Goal: Information Seeking & Learning: Learn about a topic

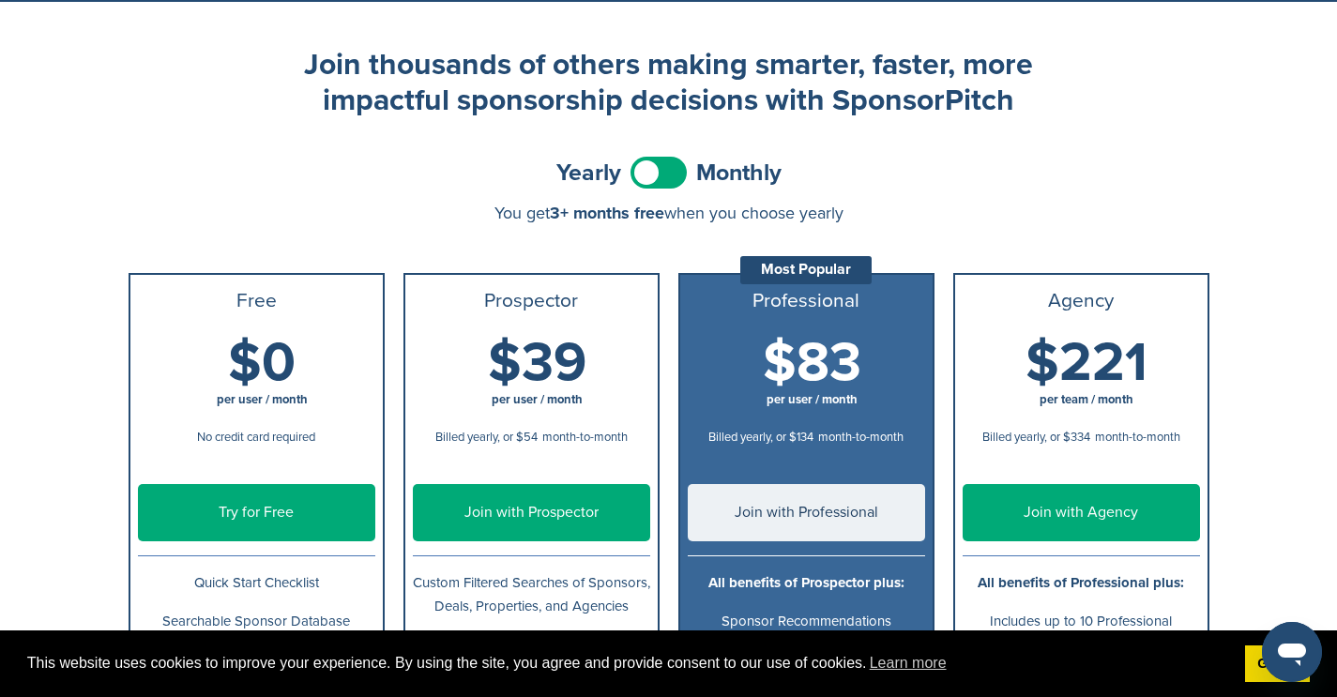
click at [646, 183] on span at bounding box center [658, 173] width 56 height 32
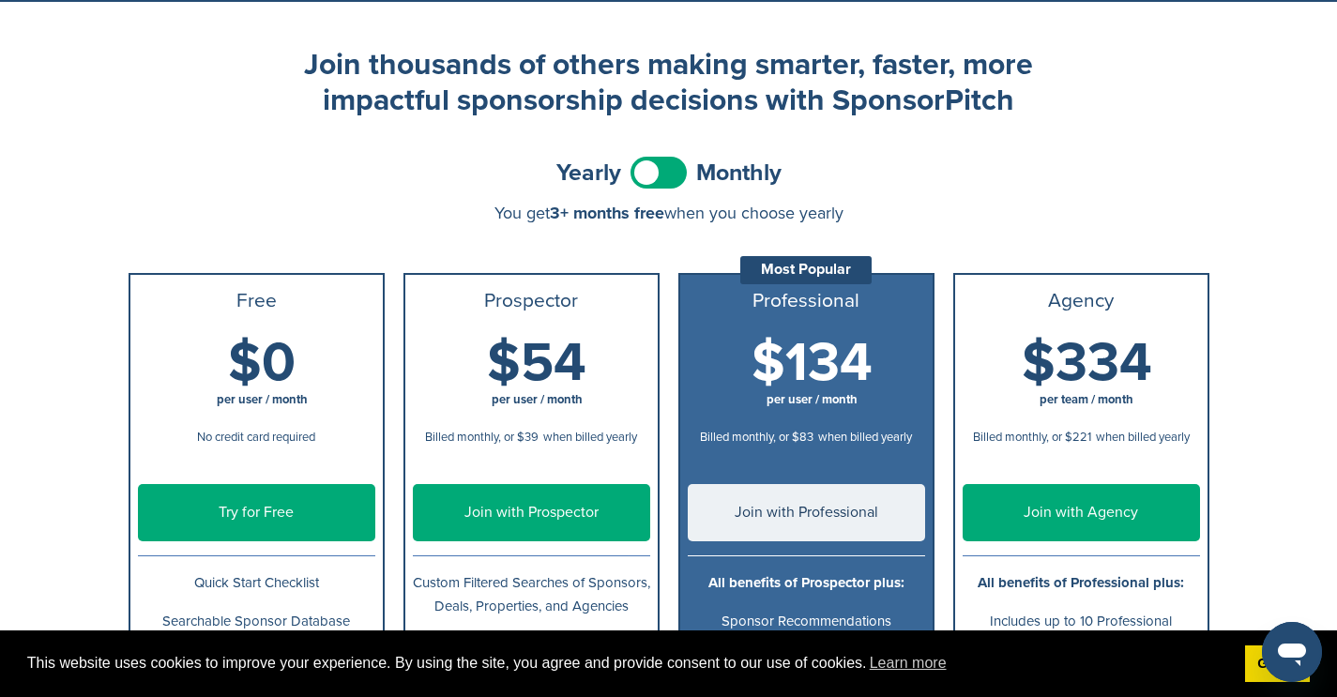
click at [646, 183] on span at bounding box center [658, 173] width 56 height 32
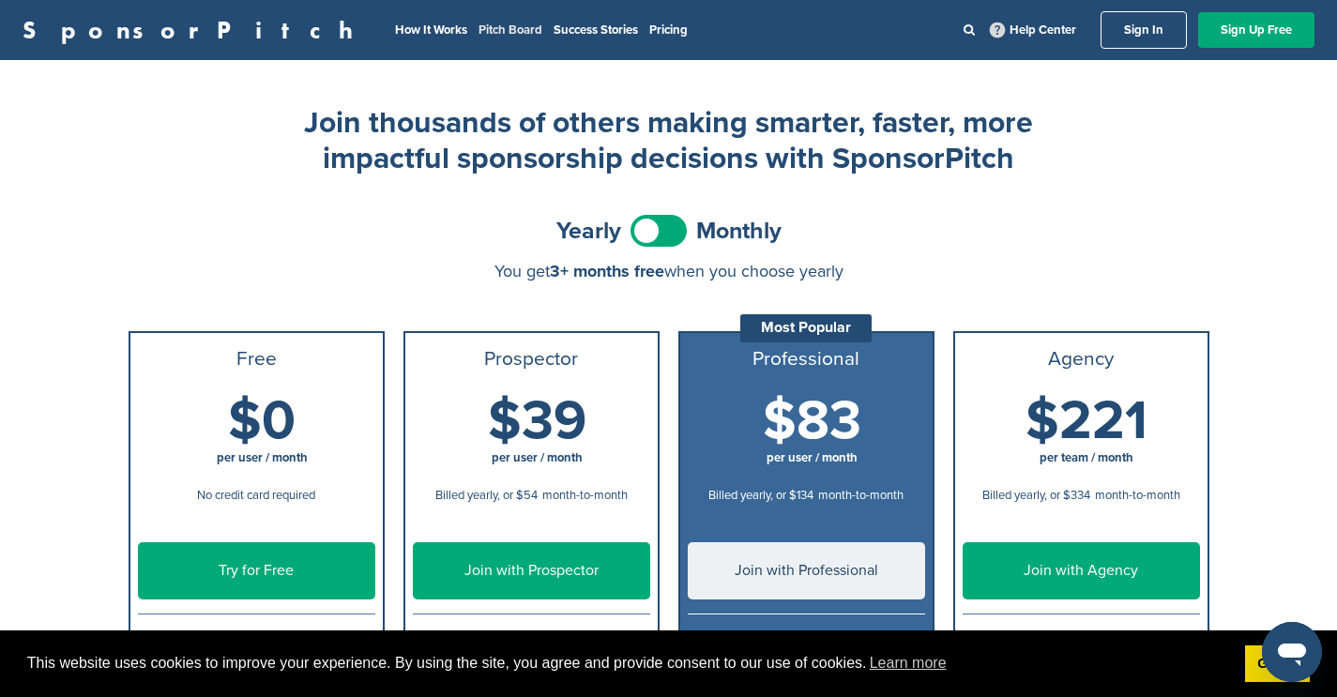
click at [478, 36] on link "Pitch Board" at bounding box center [510, 30] width 64 height 15
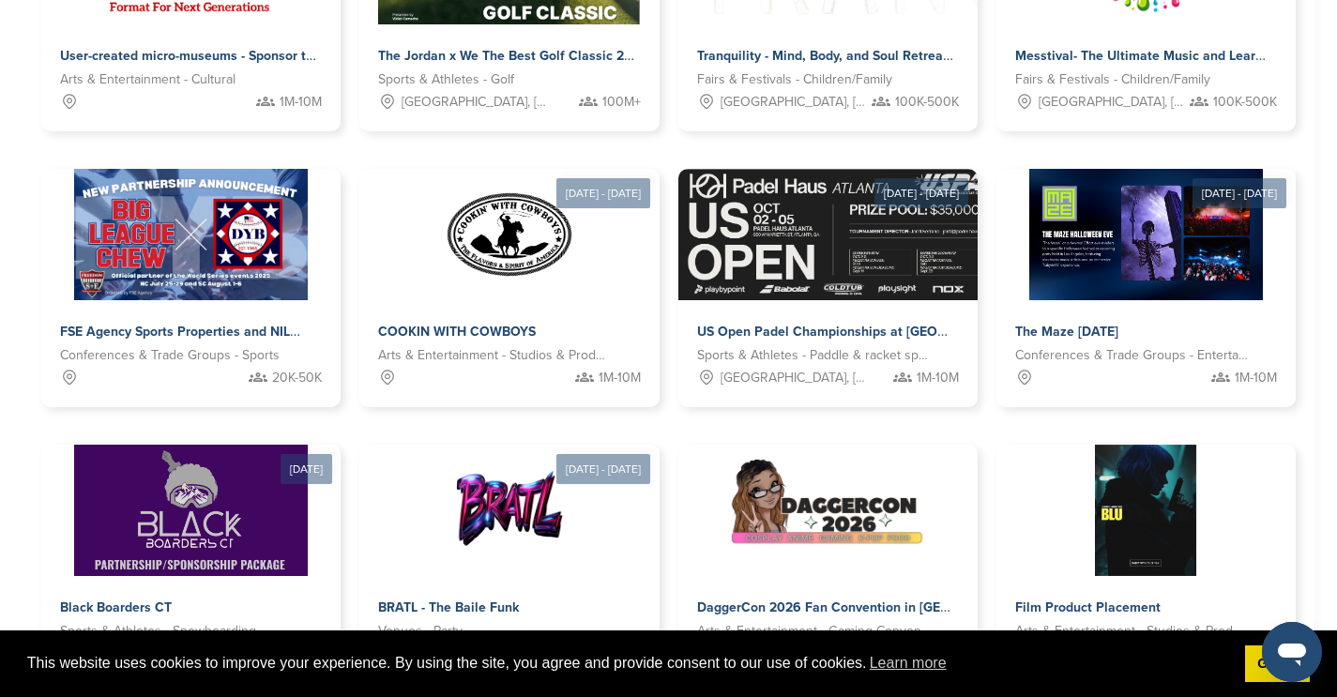
scroll to position [1062, 0]
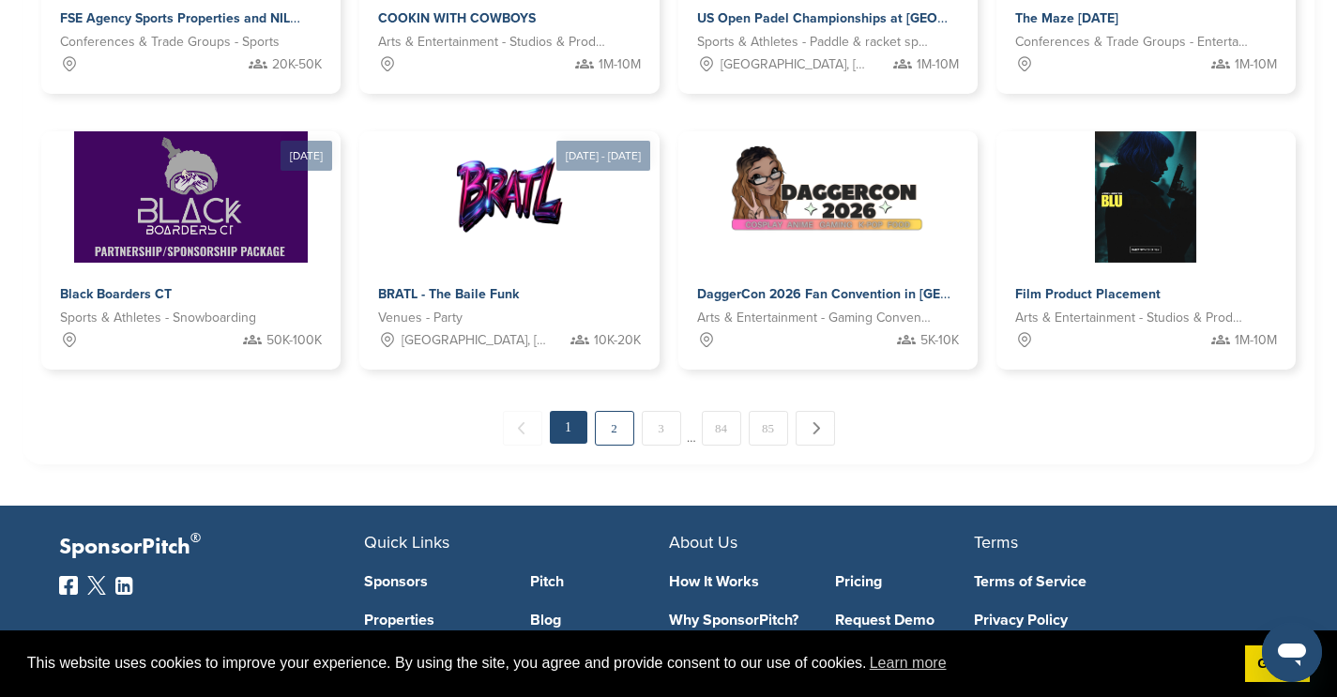
click at [617, 428] on link "2" at bounding box center [614, 428] width 39 height 35
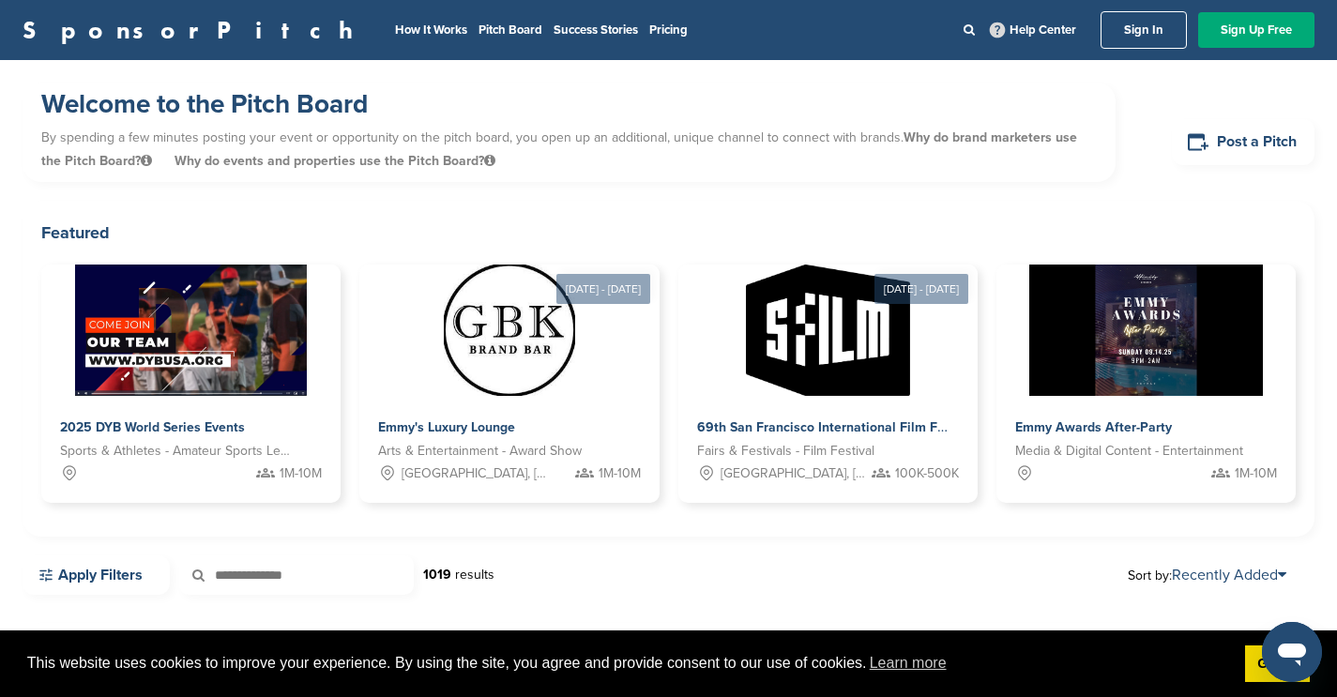
scroll to position [0, 0]
click at [649, 29] on link "Pricing" at bounding box center [668, 30] width 38 height 15
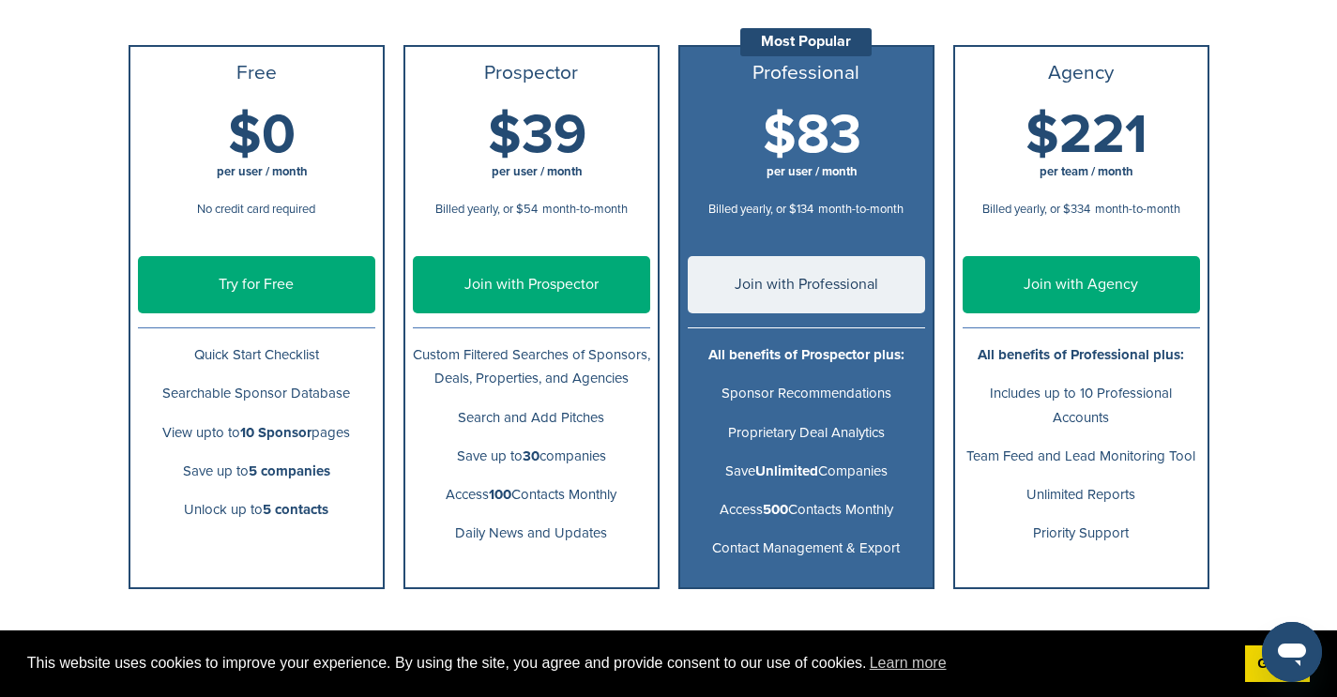
scroll to position [163, 0]
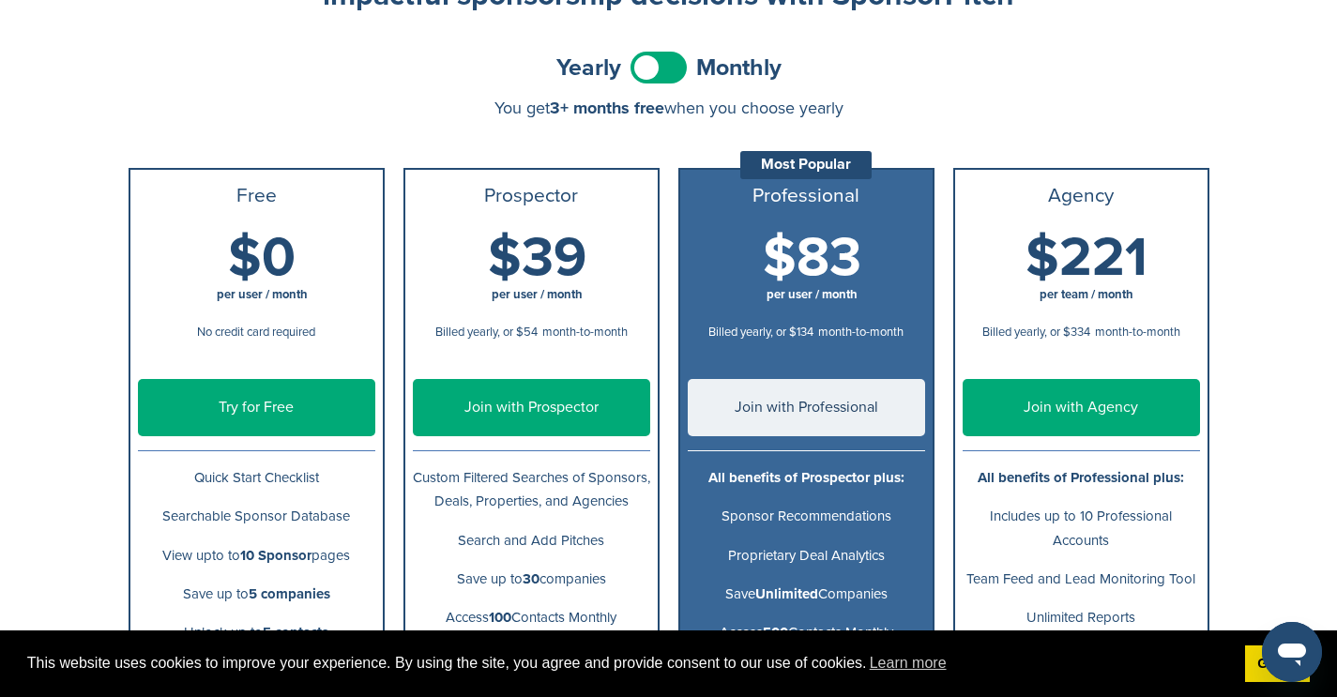
click at [649, 68] on span at bounding box center [658, 68] width 56 height 32
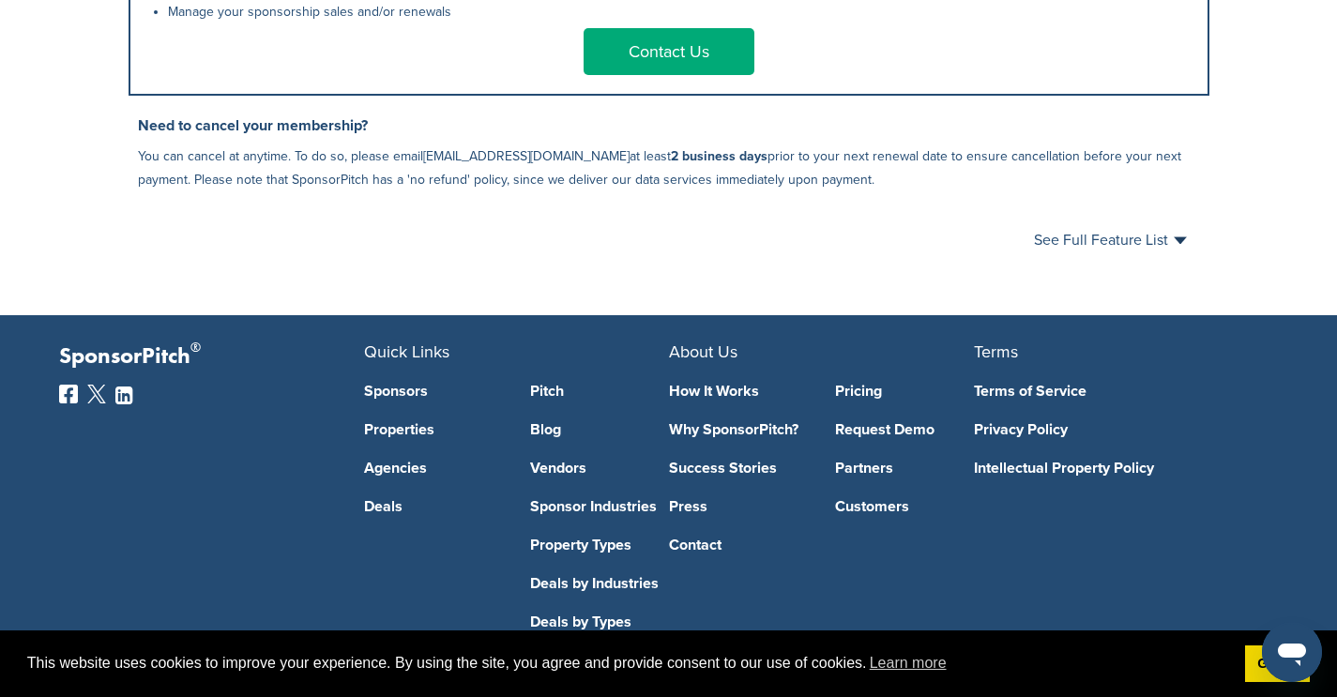
scroll to position [1172, 0]
click at [684, 399] on link "How It Works" at bounding box center [738, 391] width 139 height 15
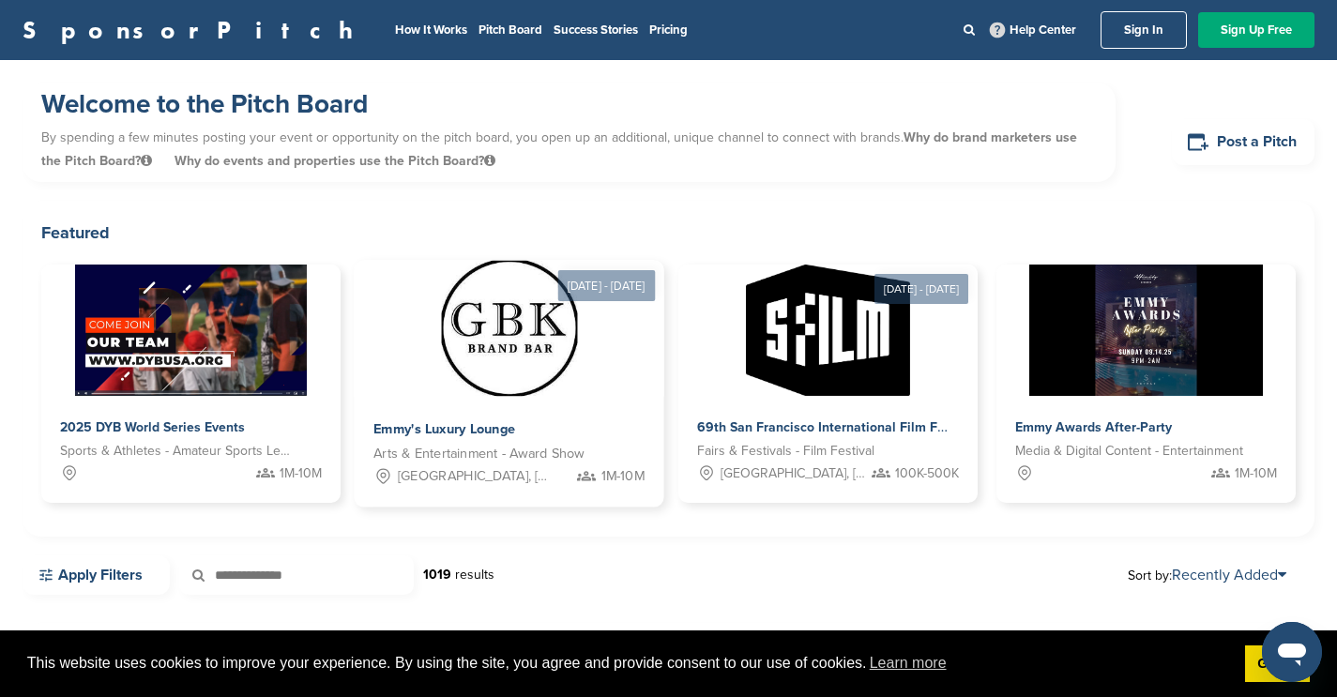
click at [491, 365] on img at bounding box center [509, 329] width 136 height 136
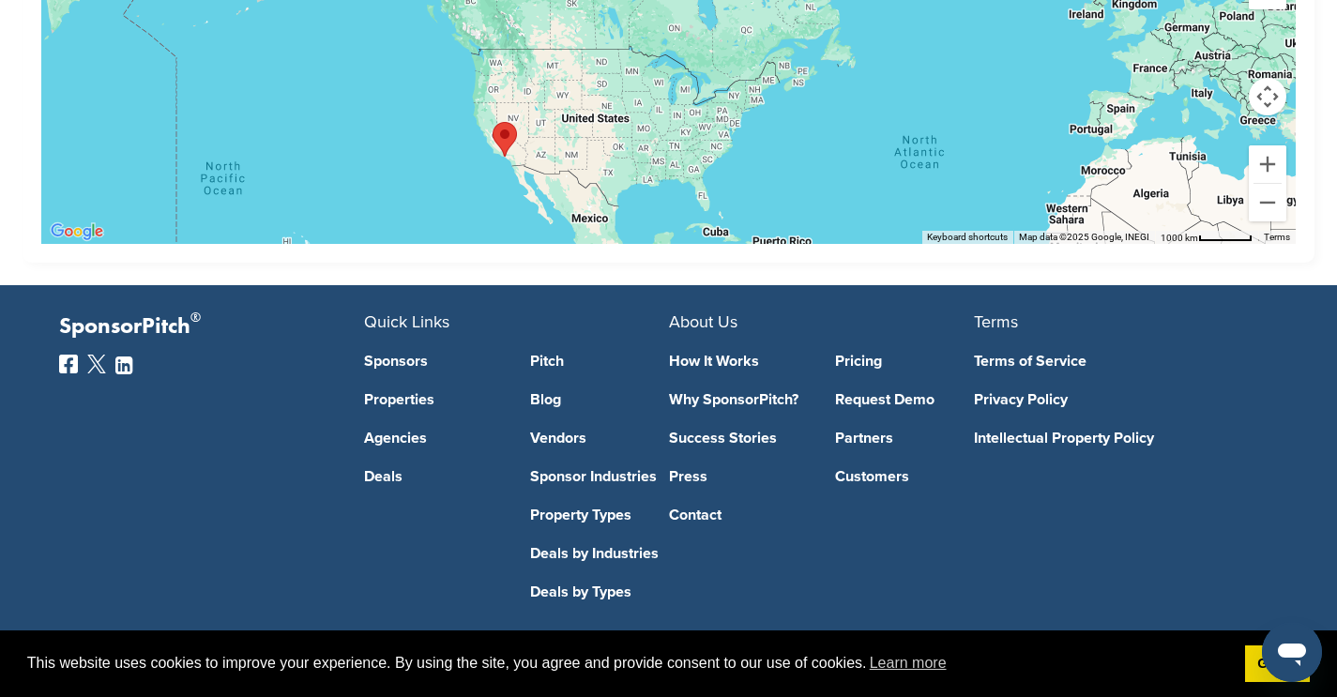
scroll to position [3341, 0]
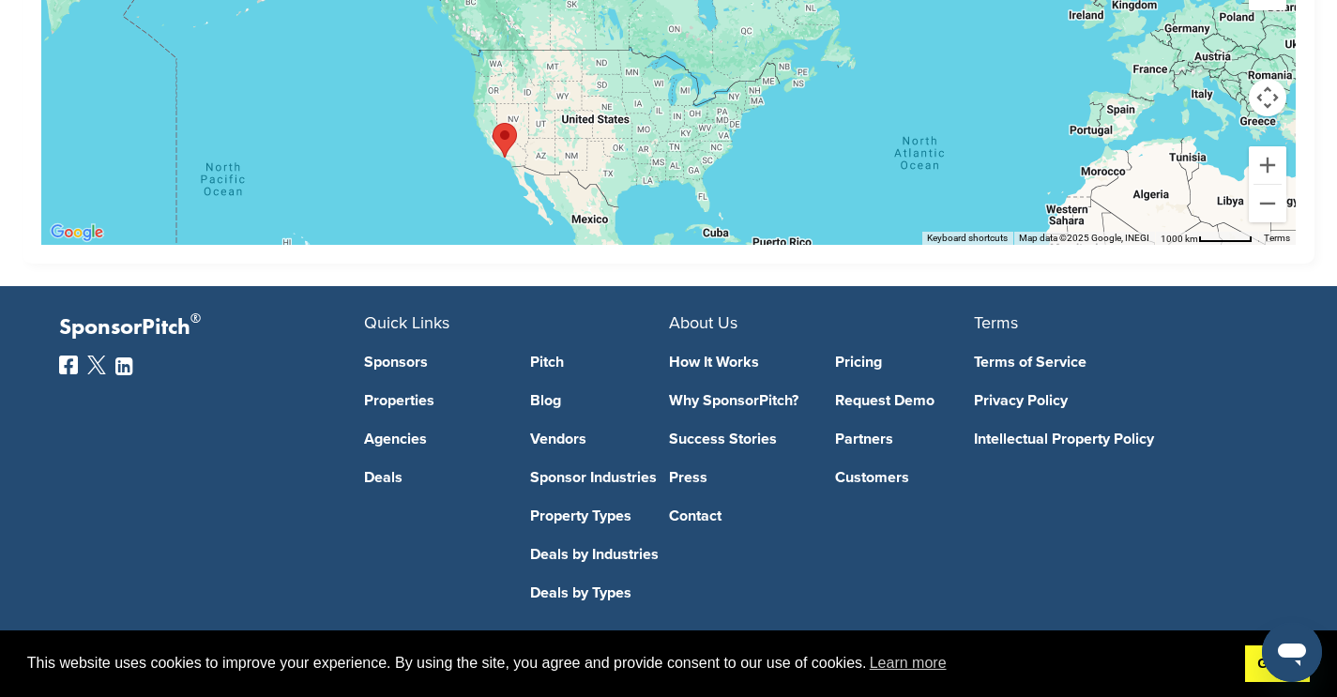
click at [1264, 671] on link "Got it!" at bounding box center [1277, 664] width 65 height 38
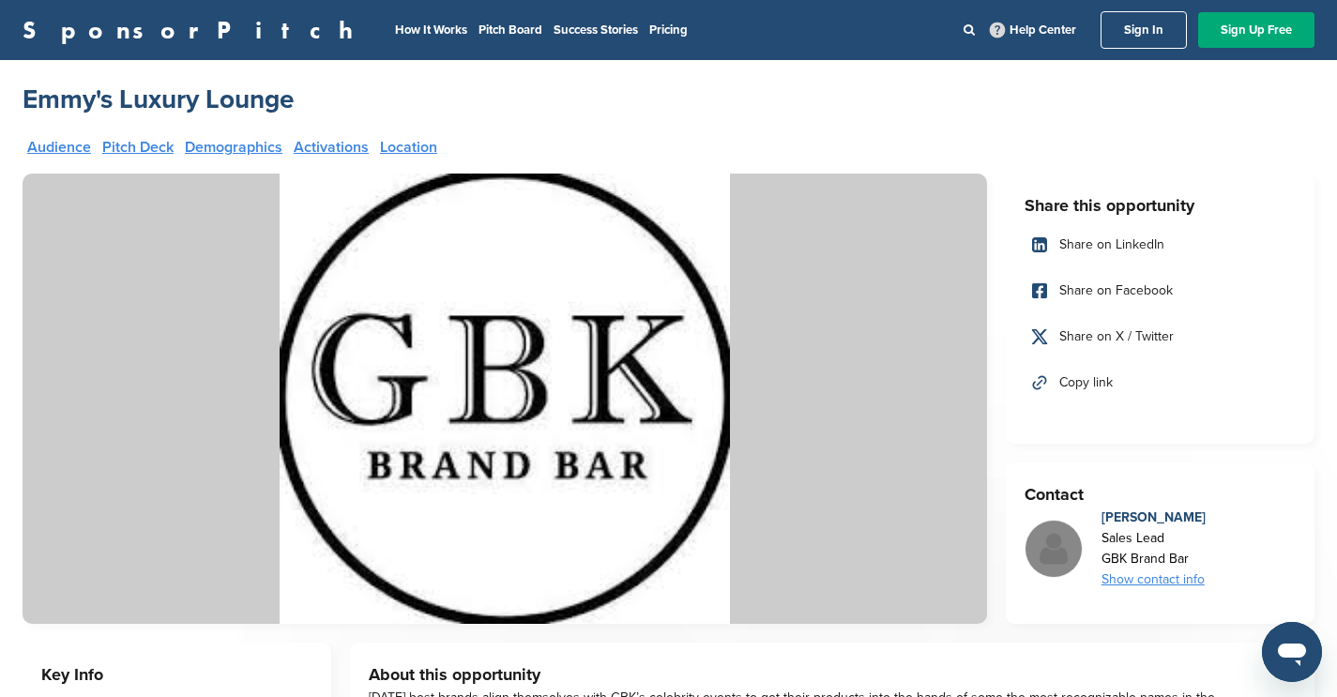
scroll to position [0, 0]
click at [120, 37] on link "SponsorPitch" at bounding box center [194, 30] width 342 height 24
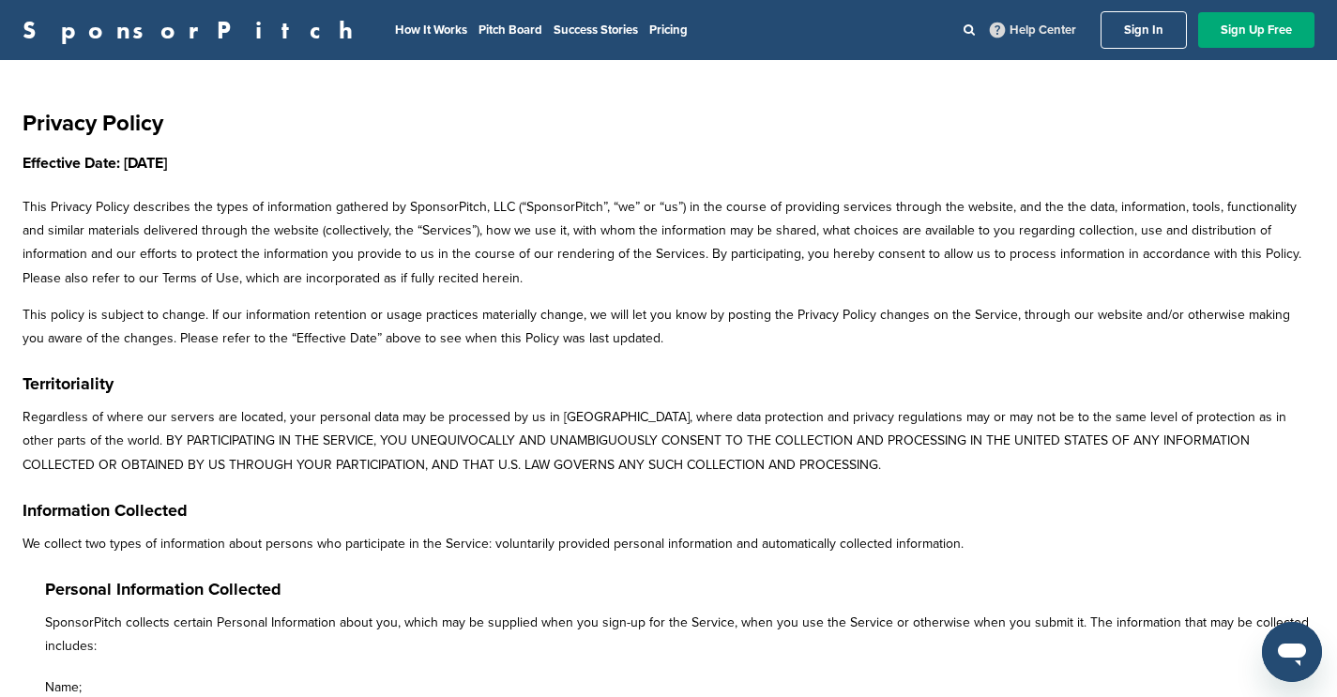
click at [1017, 27] on link "Help Center" at bounding box center [1033, 30] width 94 height 23
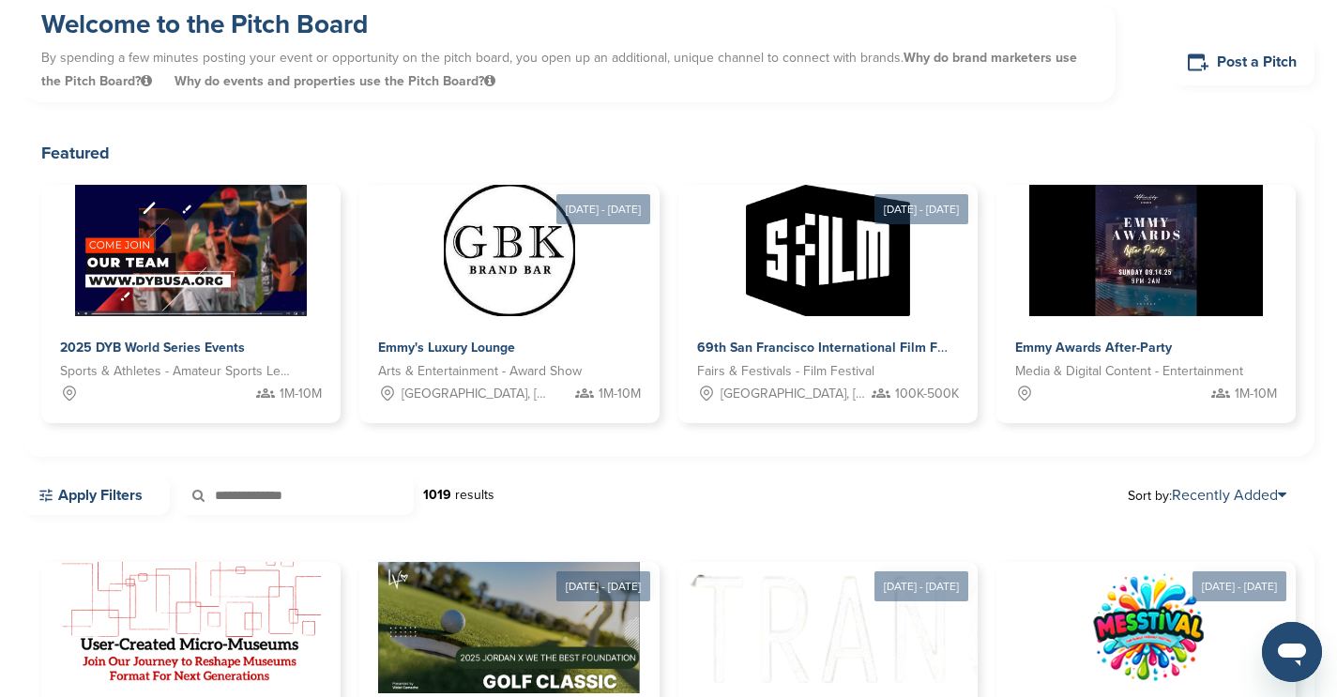
scroll to position [764, 0]
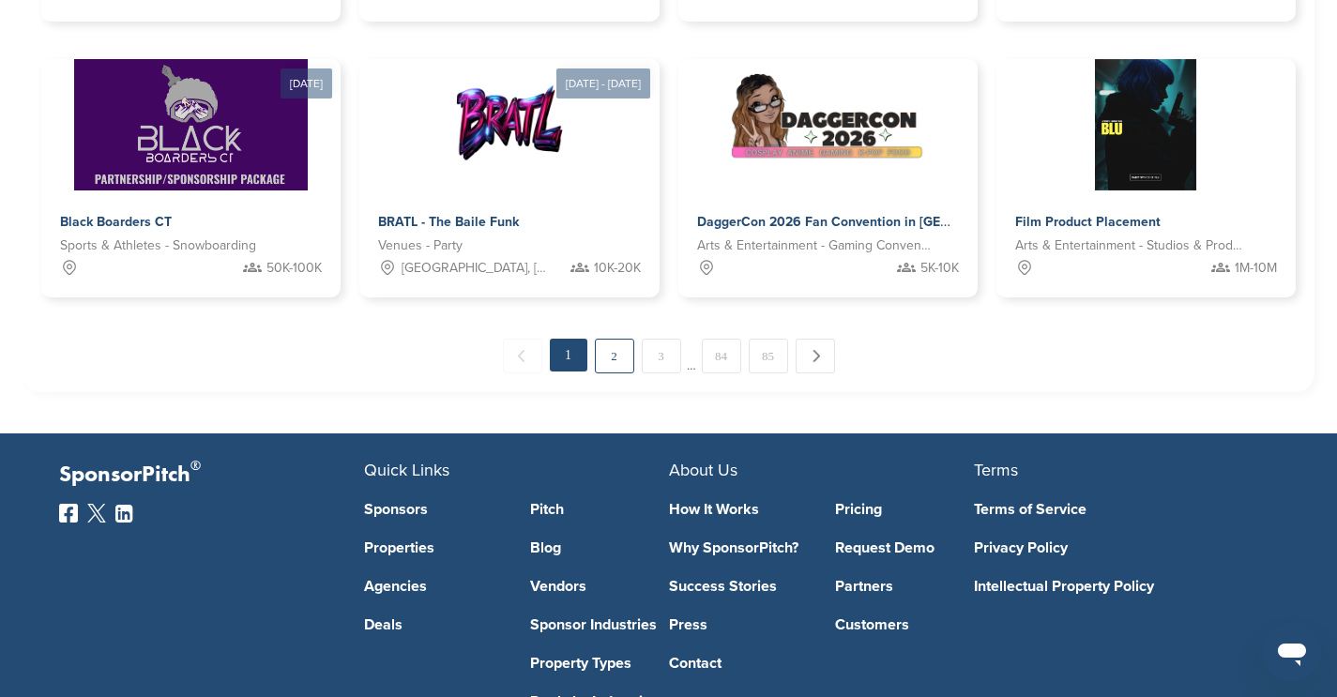
click at [616, 358] on link "2" at bounding box center [614, 356] width 39 height 35
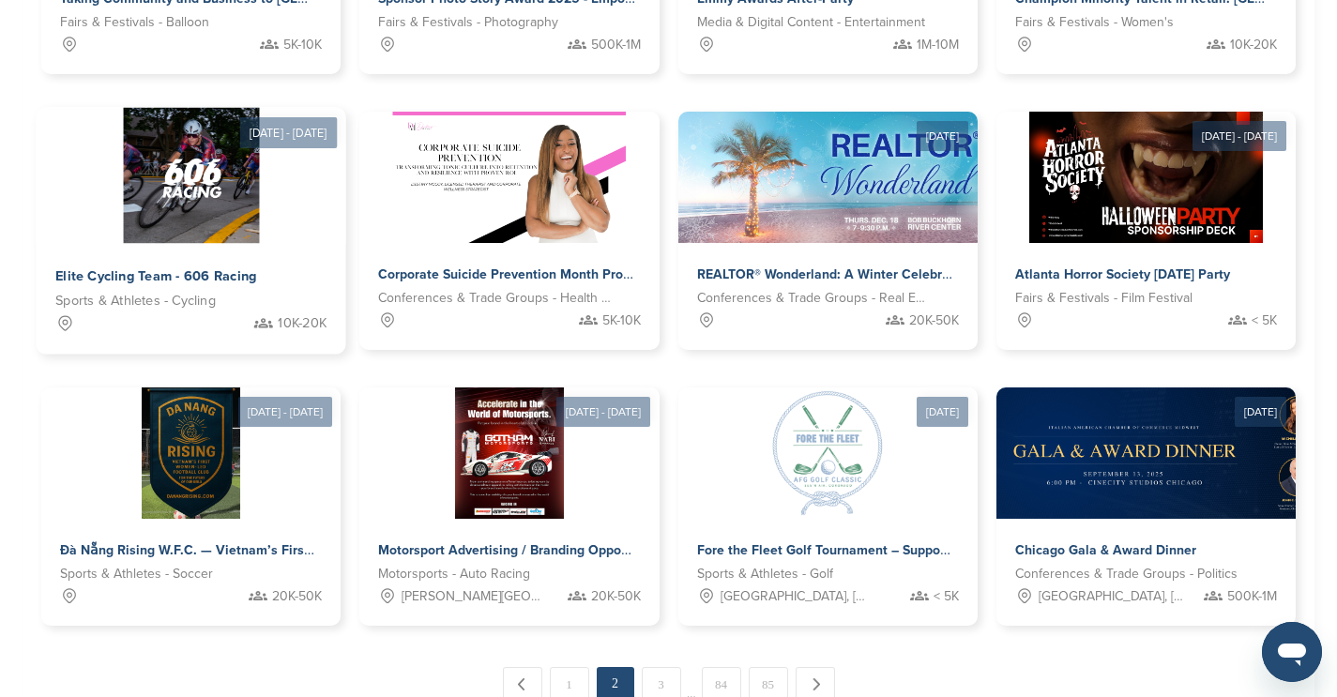
scroll to position [805, 0]
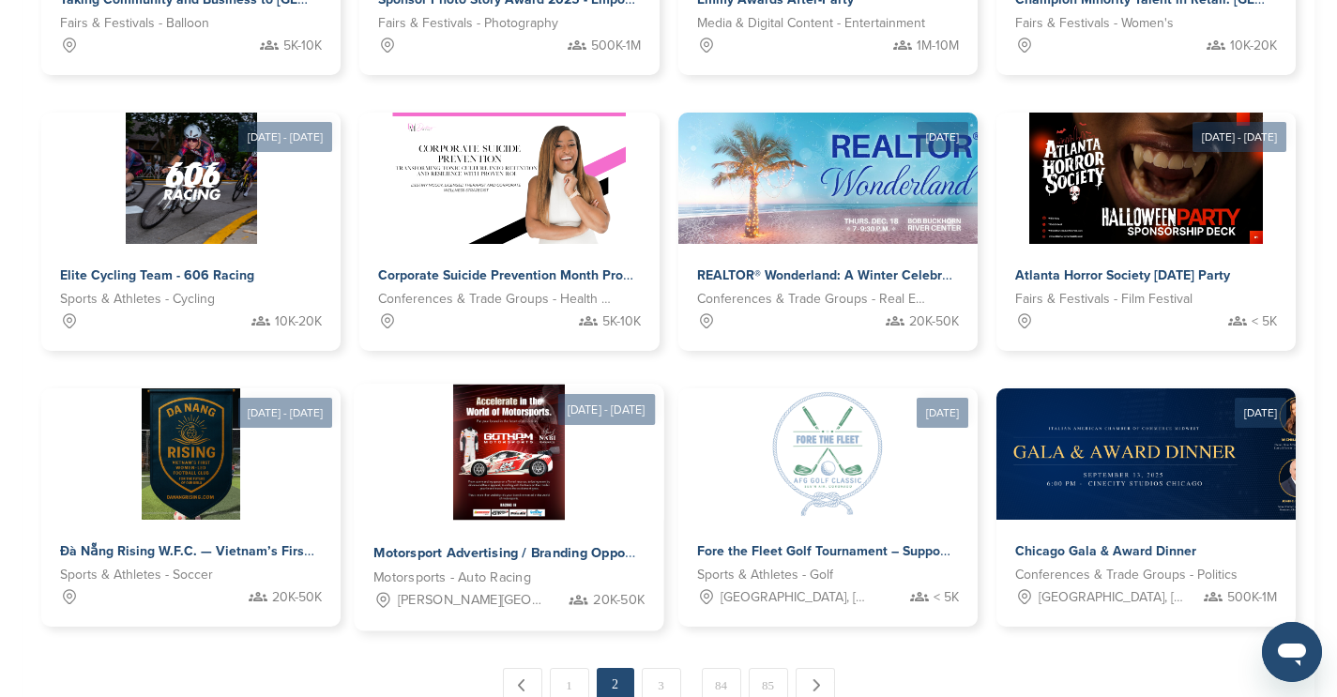
click at [509, 454] on img at bounding box center [509, 453] width 113 height 136
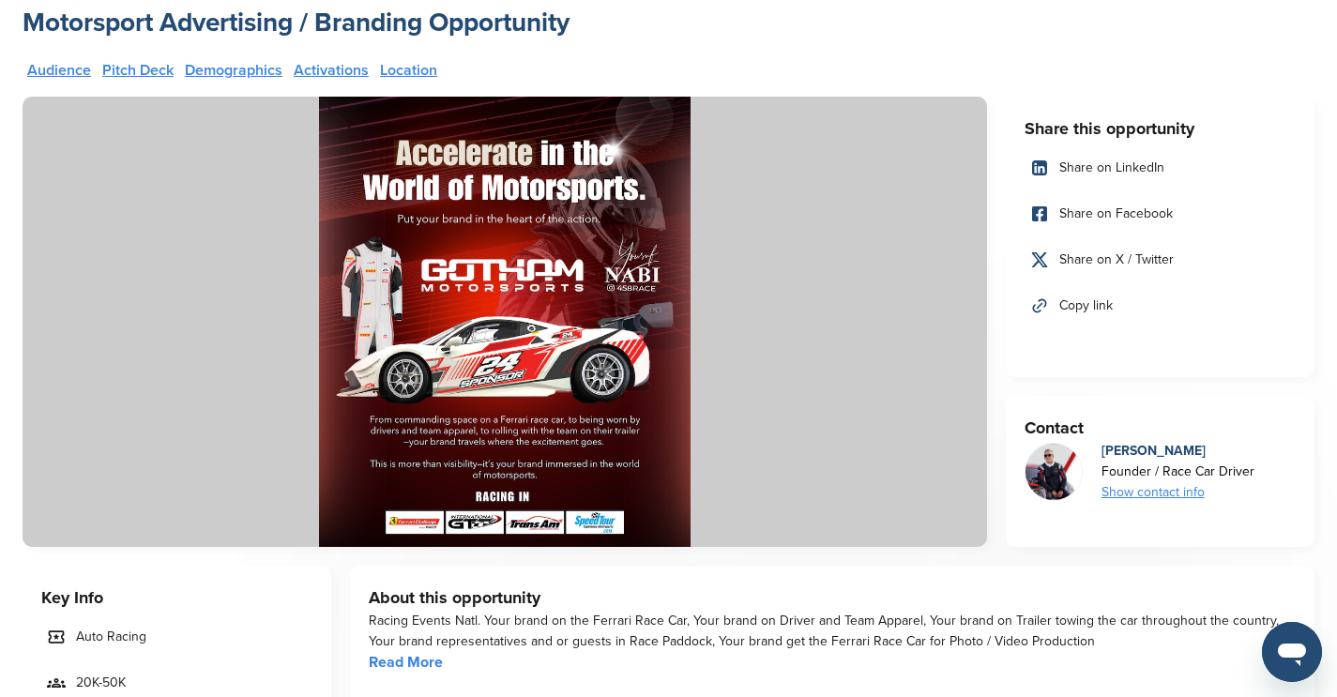
scroll to position [76, 0]
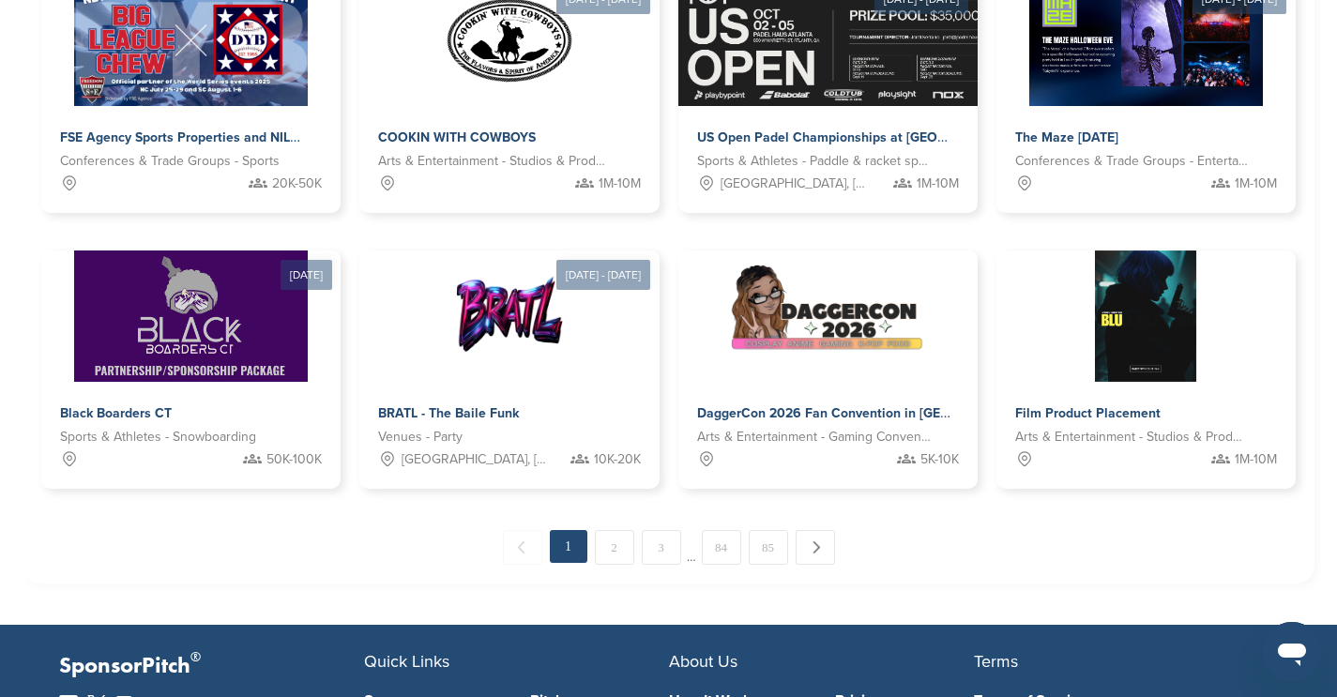
scroll to position [945, 0]
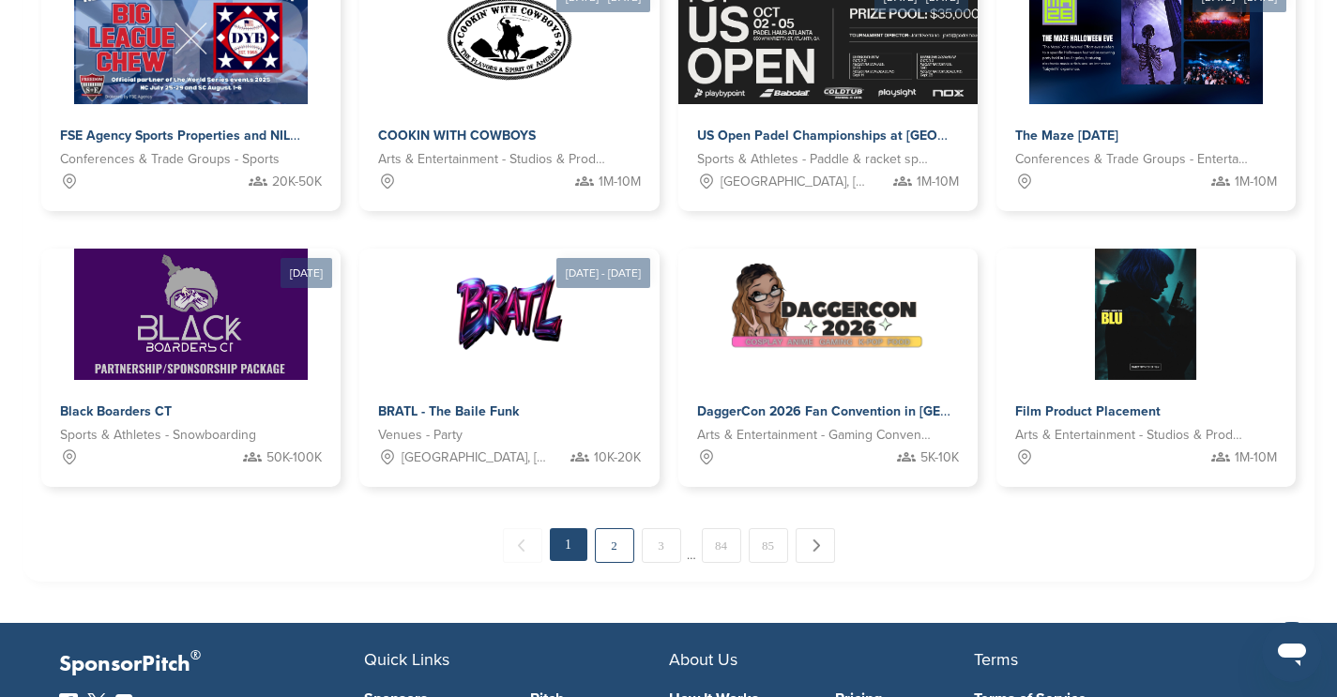
click at [619, 553] on link "2" at bounding box center [614, 545] width 39 height 35
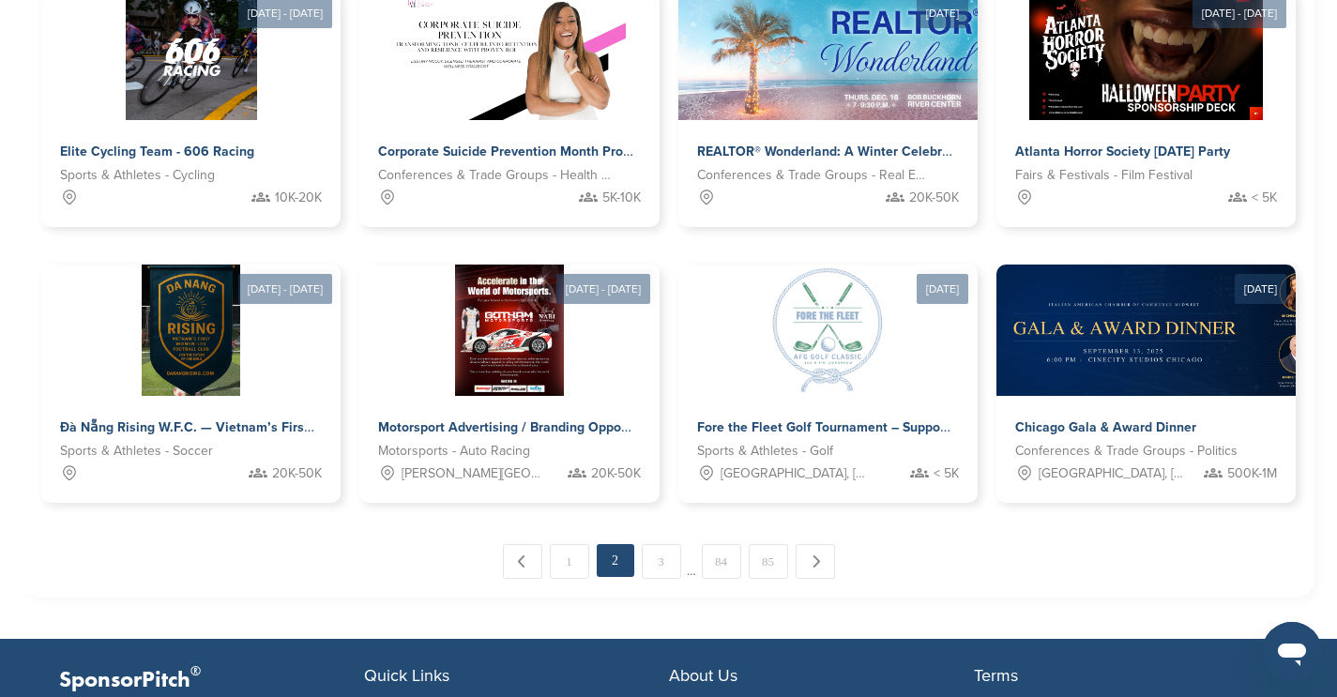
scroll to position [1019, 0]
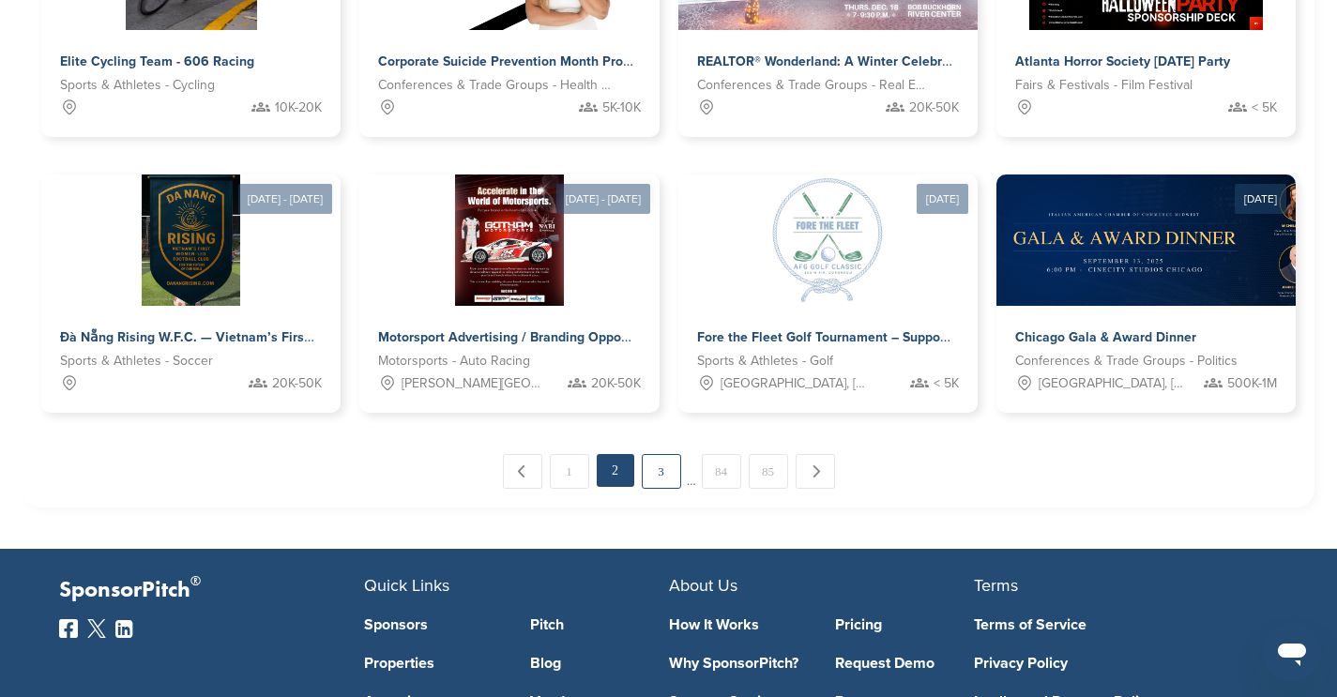
click at [659, 471] on link "3" at bounding box center [661, 471] width 39 height 35
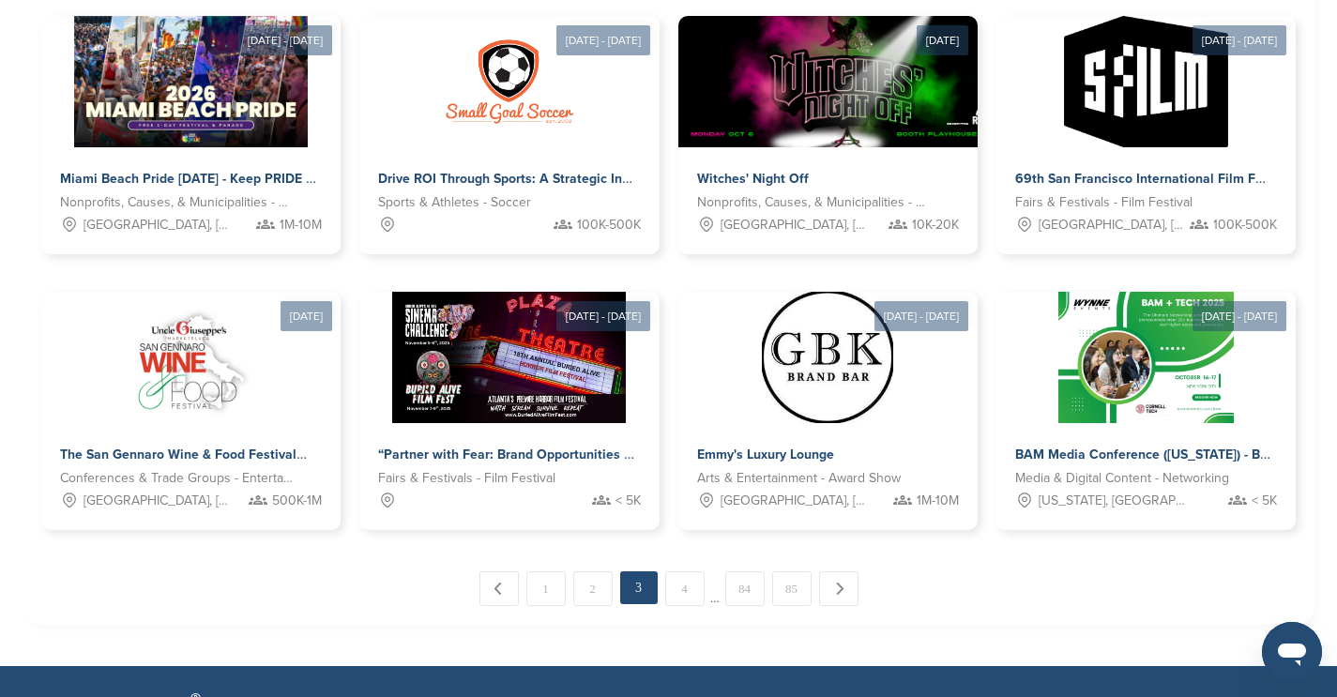
scroll to position [924, 0]
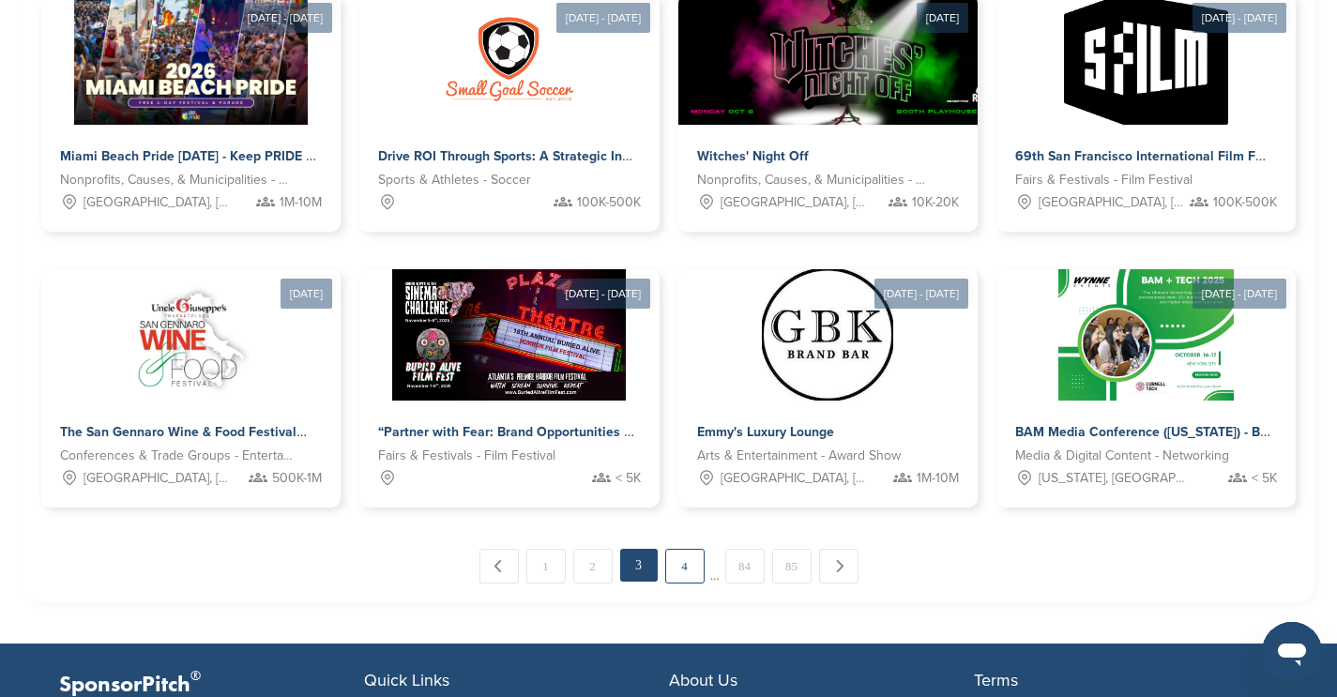
click at [695, 566] on link "4" at bounding box center [684, 566] width 39 height 35
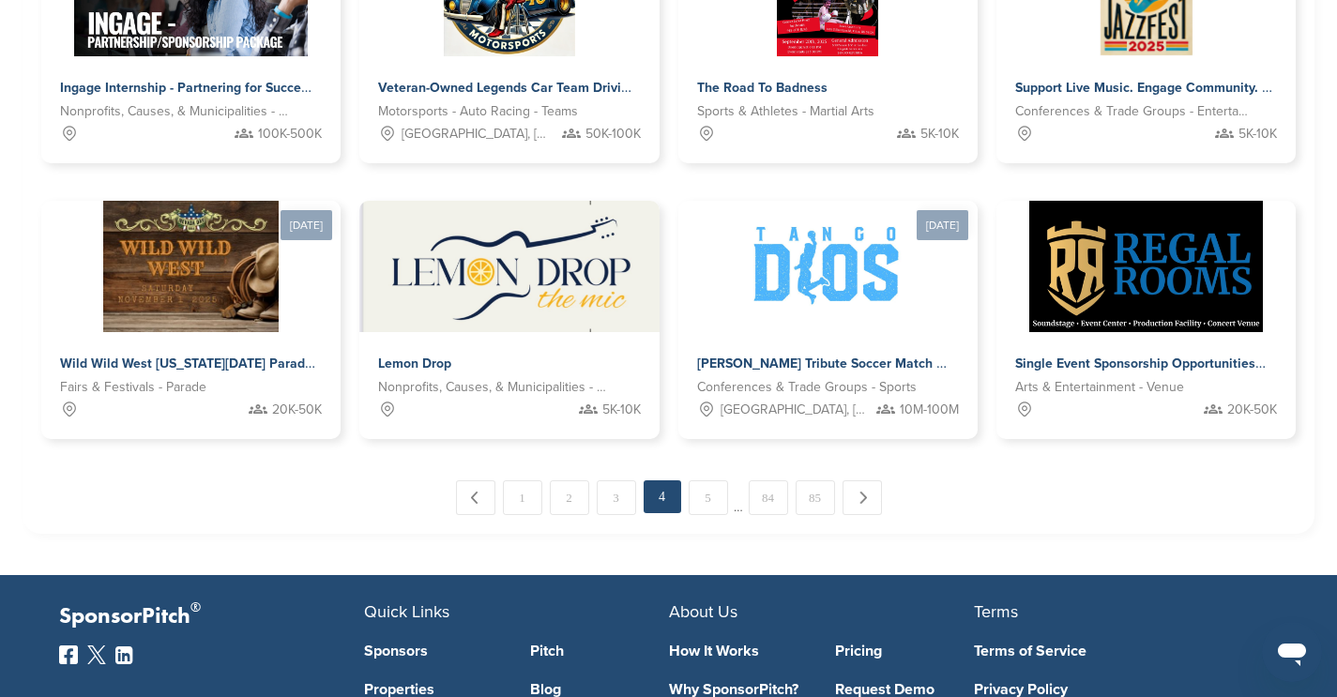
scroll to position [1001, 0]
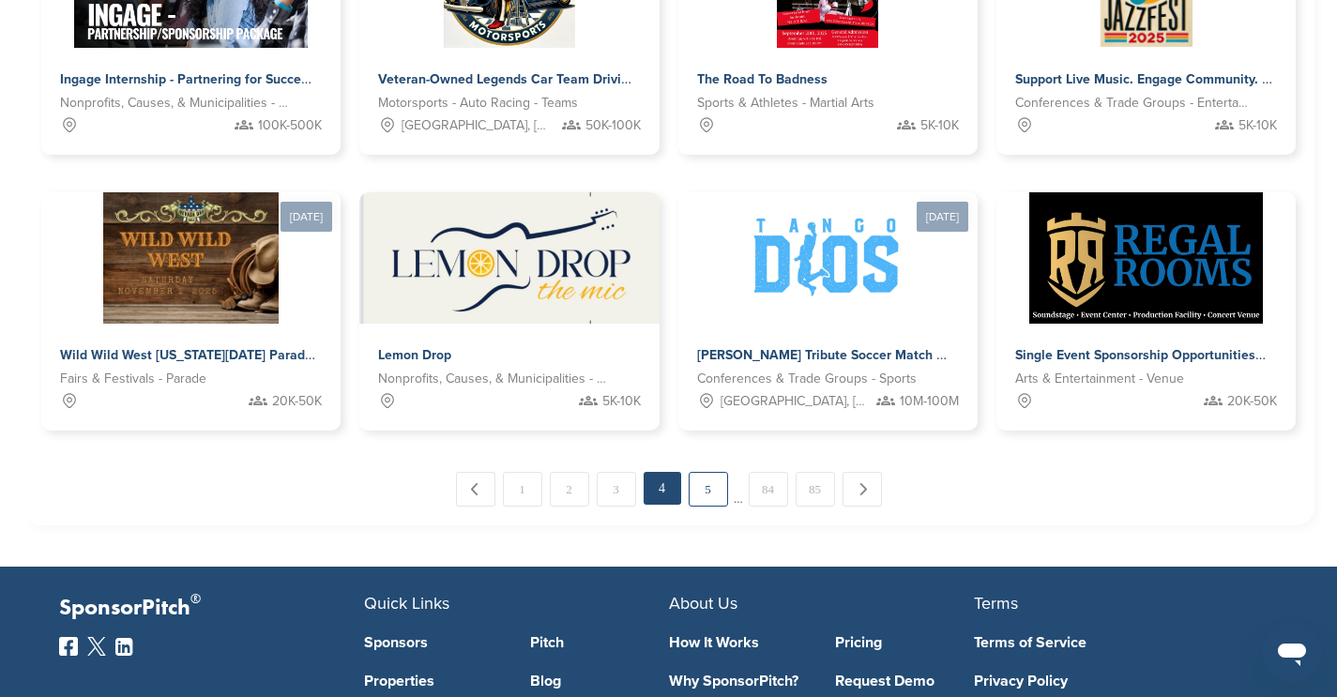
click at [714, 495] on link "5" at bounding box center [708, 489] width 39 height 35
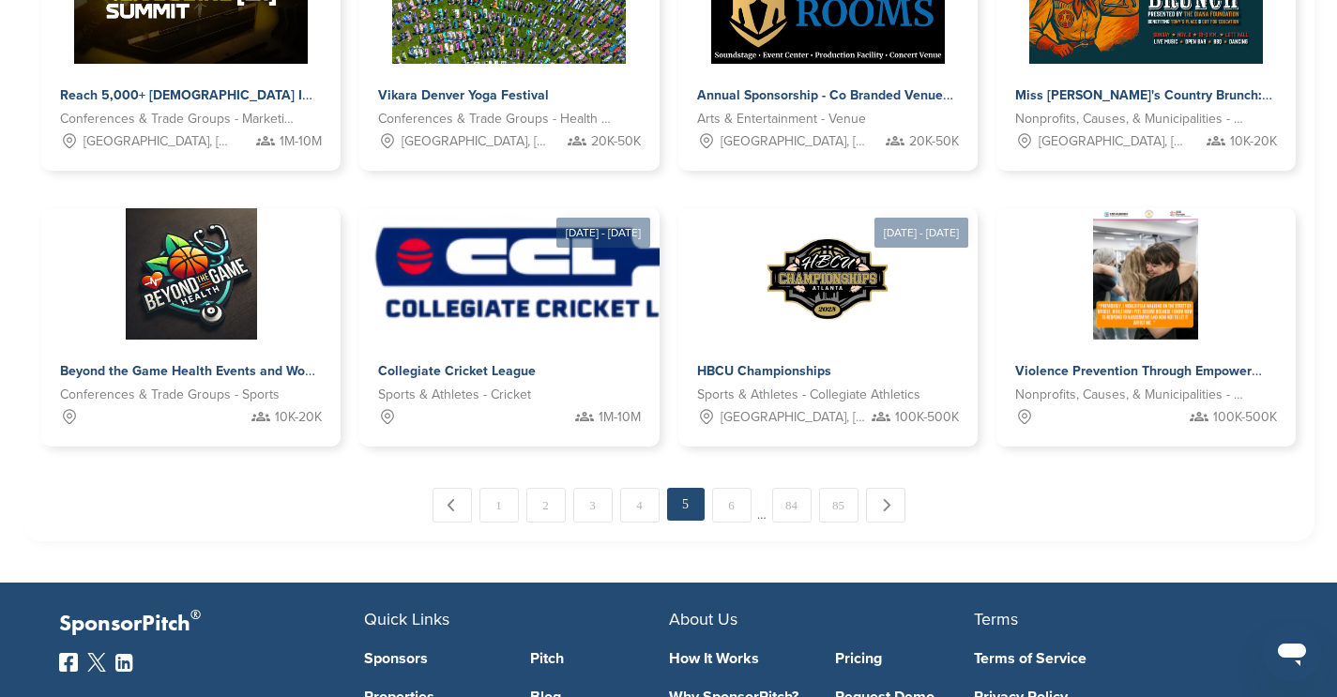
scroll to position [987, 0]
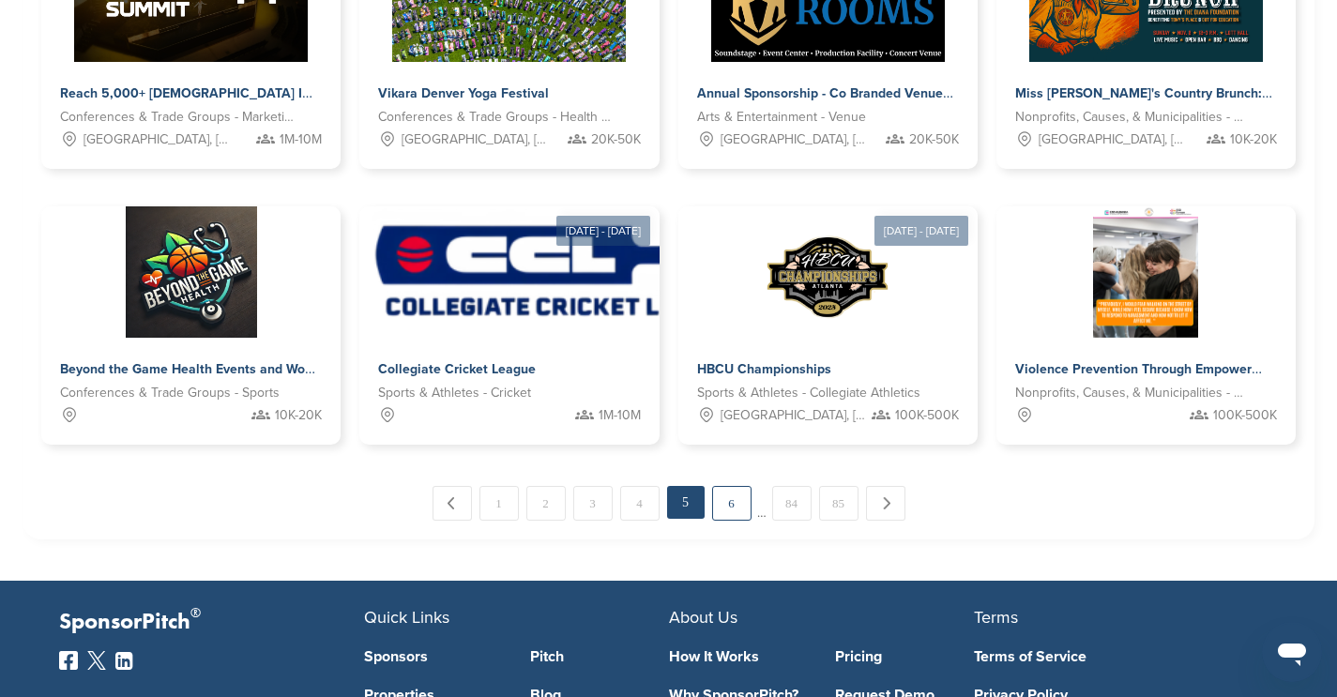
click at [736, 510] on link "6" at bounding box center [731, 503] width 39 height 35
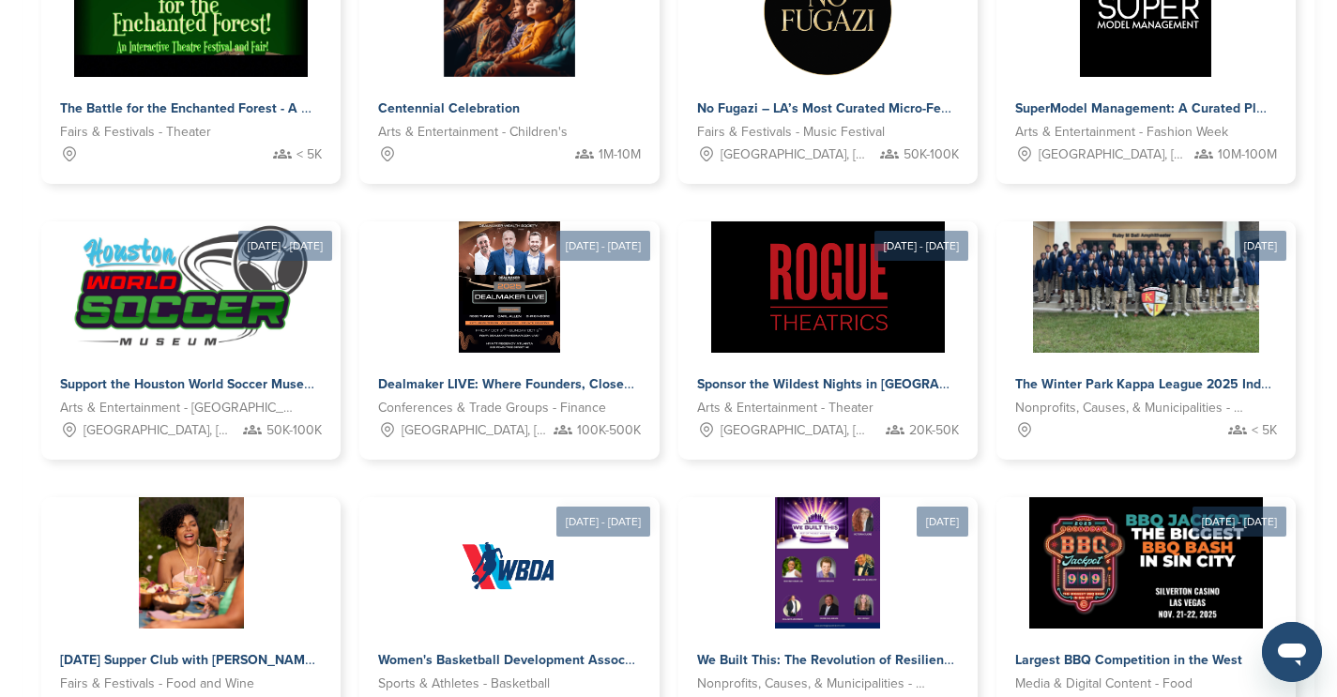
scroll to position [444, 0]
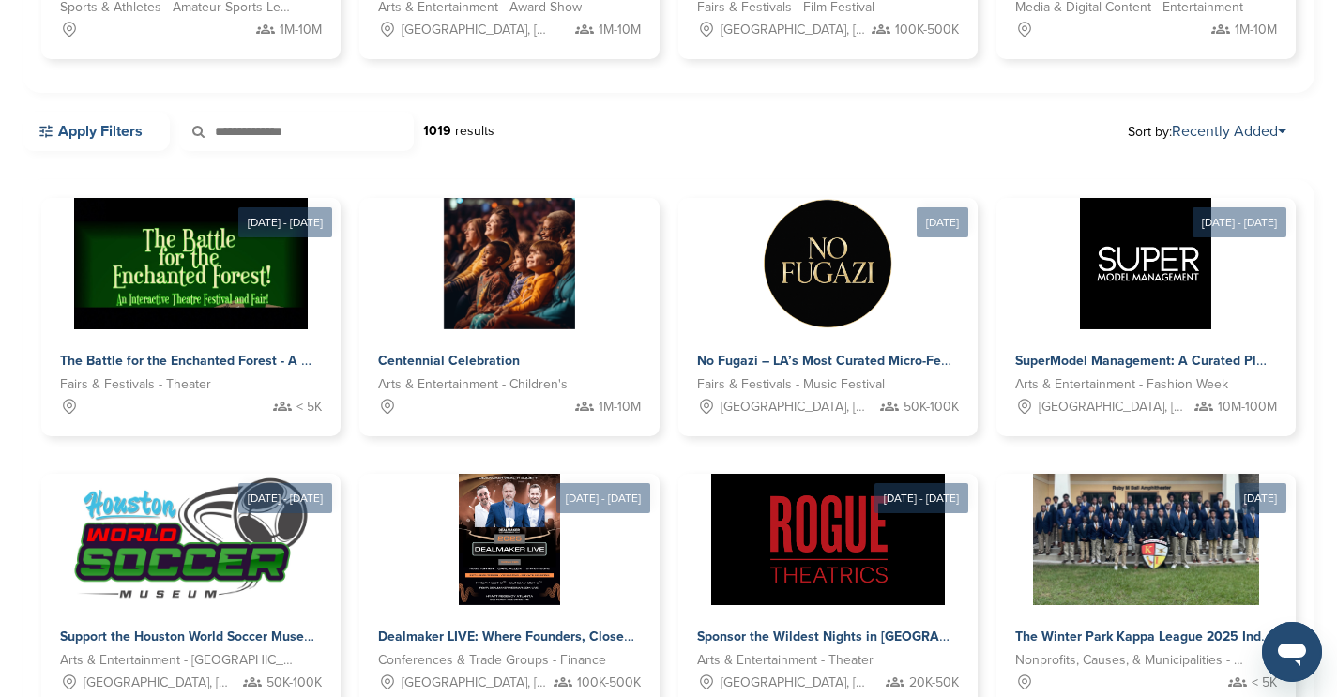
click at [80, 115] on link "Apply Filters" at bounding box center [96, 131] width 147 height 39
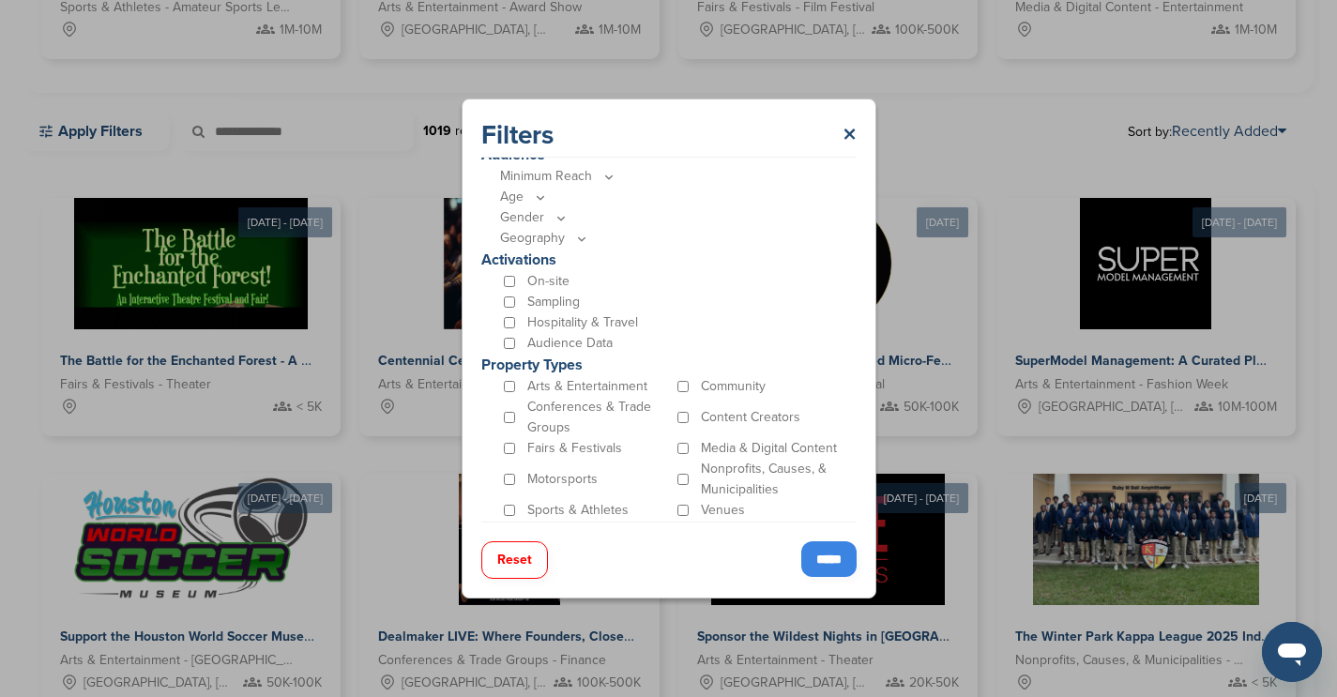
scroll to position [511, 0]
click at [855, 129] on link "×" at bounding box center [849, 135] width 14 height 34
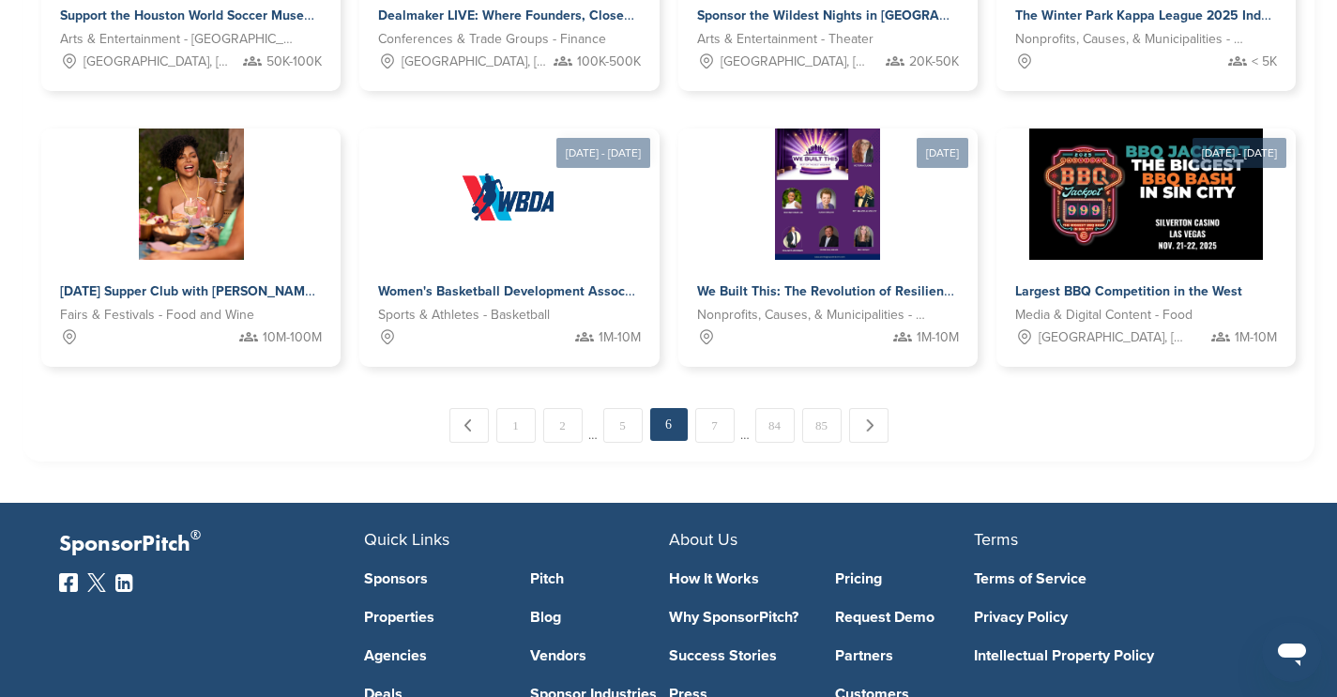
scroll to position [1063, 0]
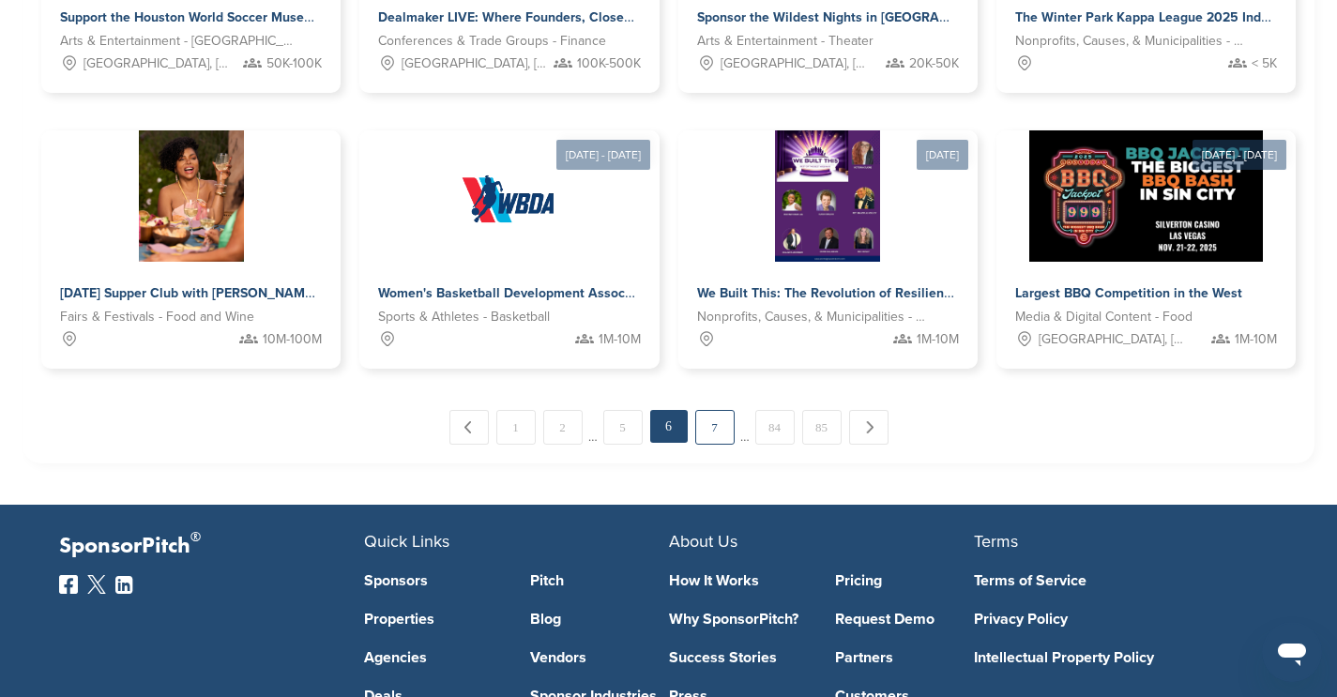
click at [713, 413] on link "7" at bounding box center [714, 427] width 39 height 35
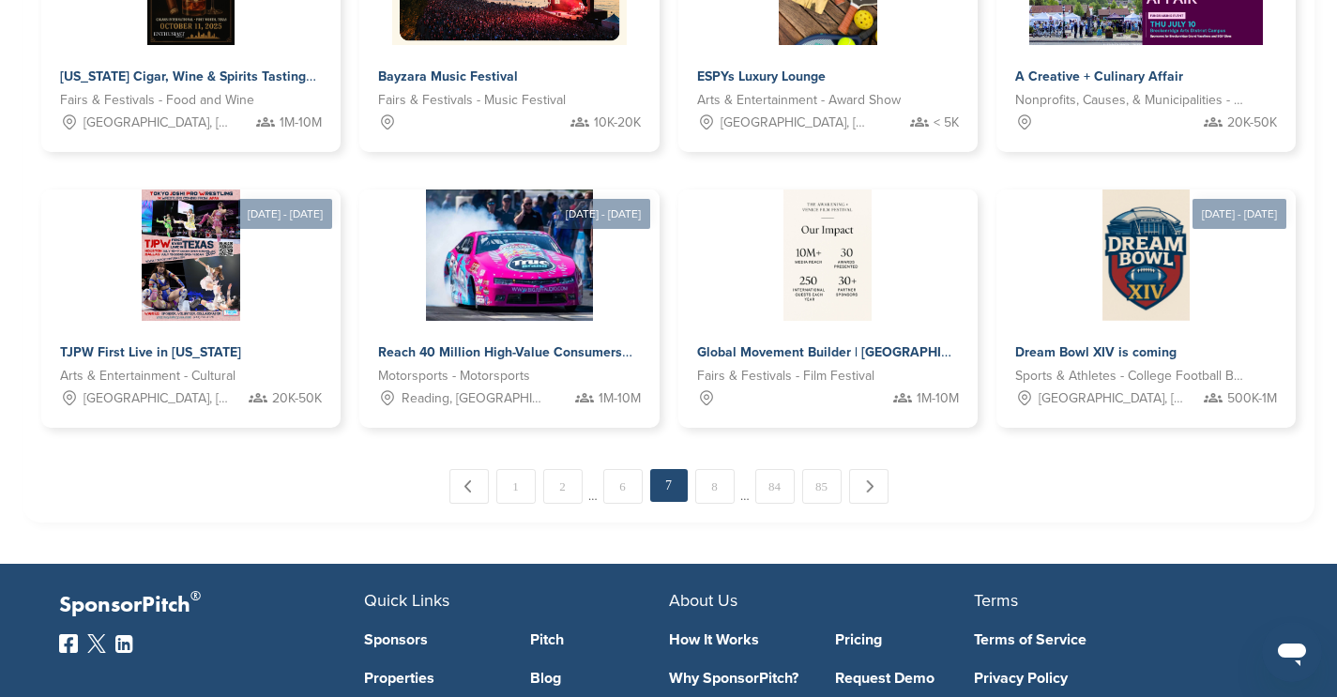
scroll to position [1005, 0]
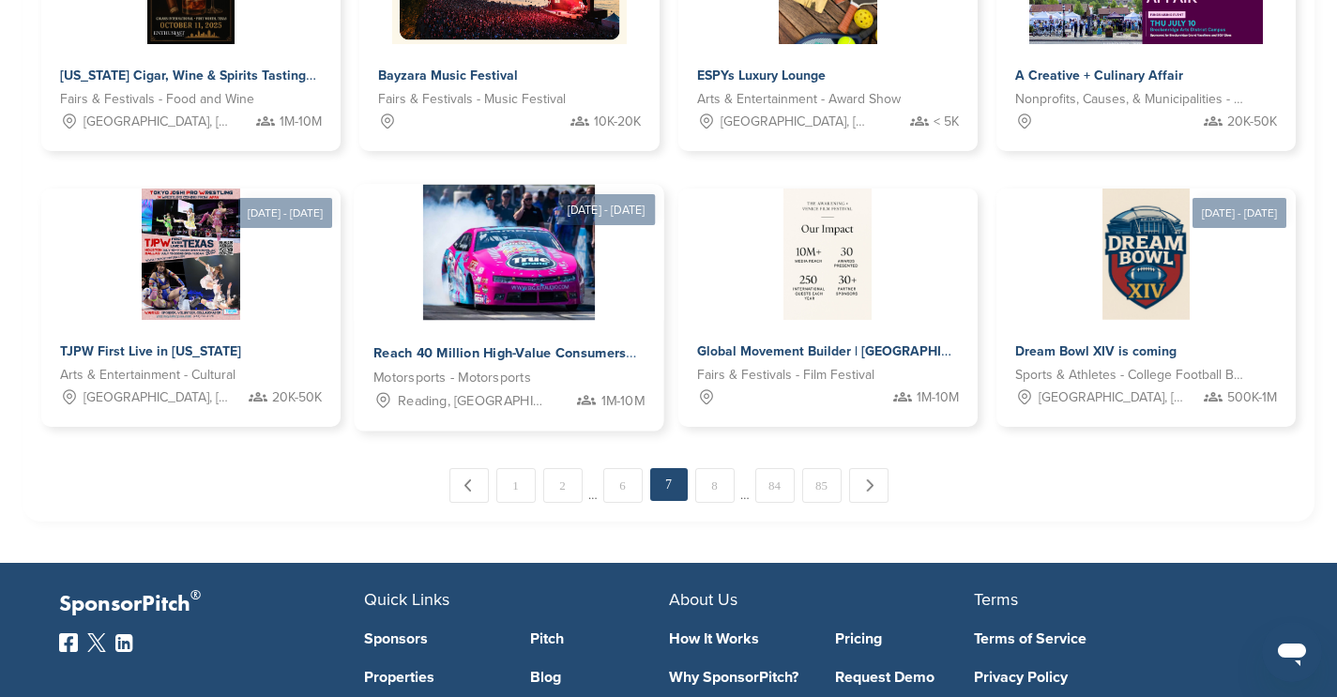
click at [546, 285] on img at bounding box center [509, 253] width 172 height 136
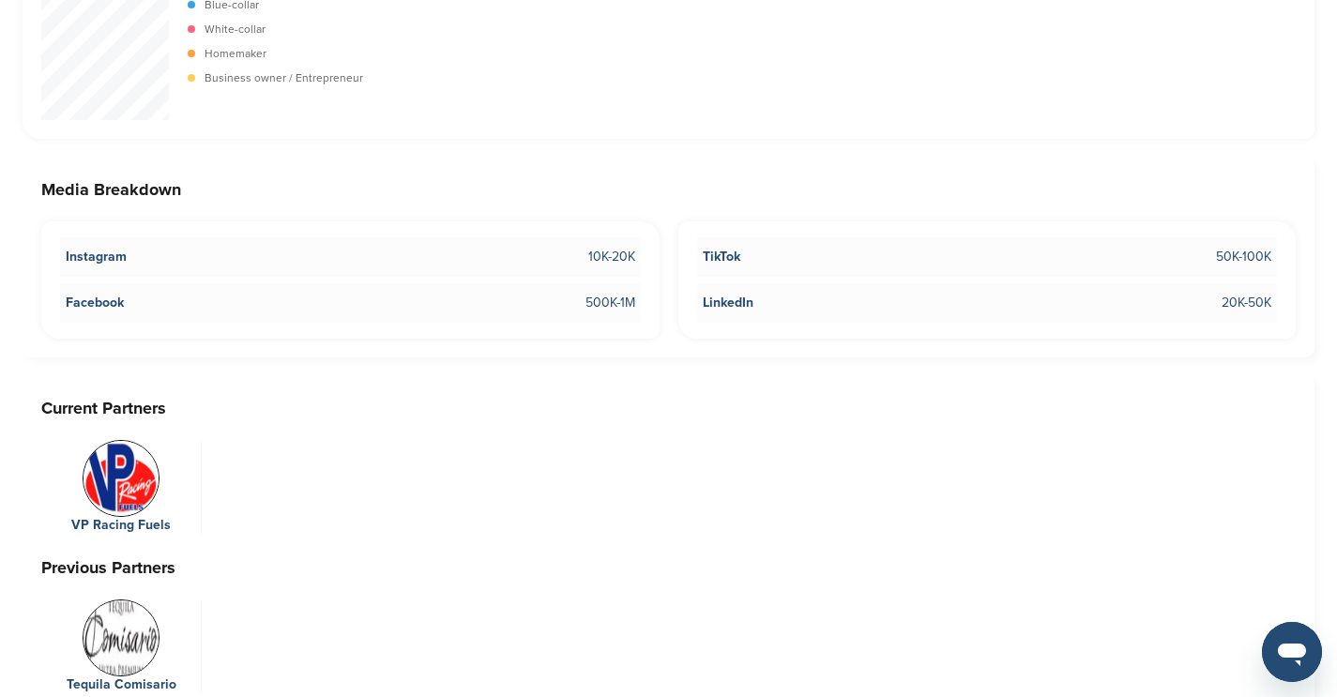
scroll to position [3792, 0]
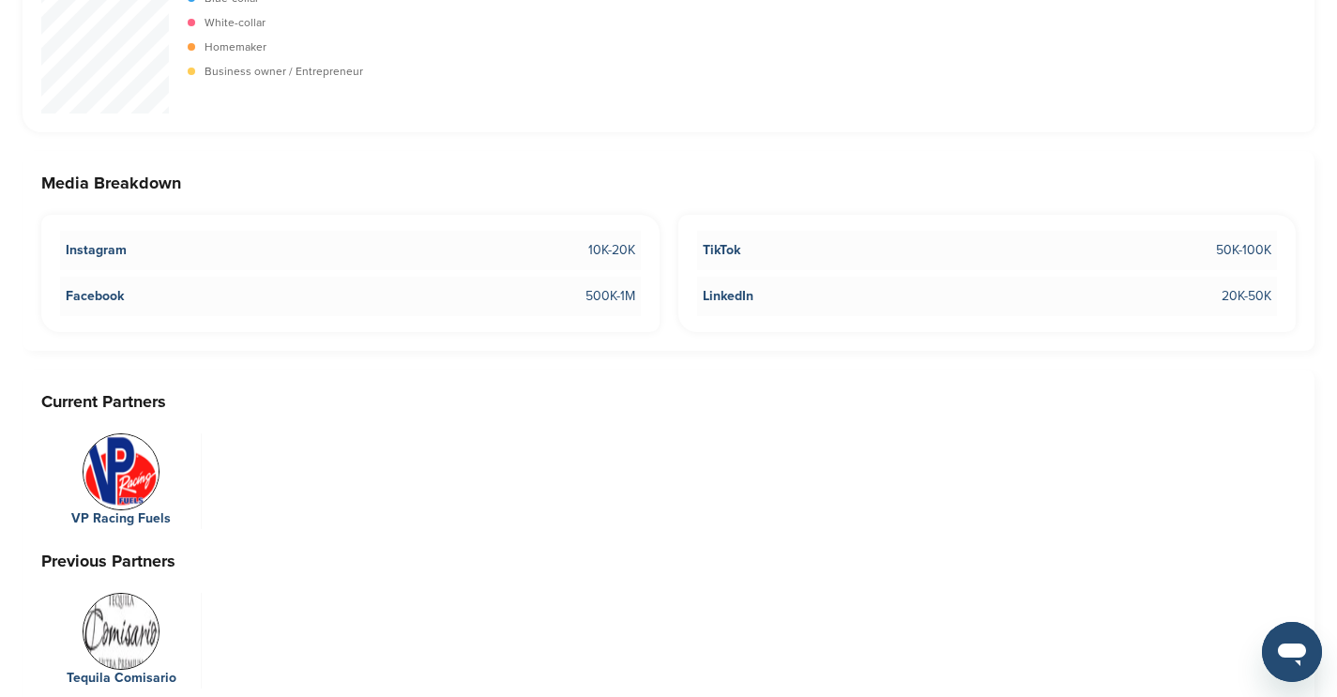
click at [731, 277] on li "LinkedIn 20K-50K" at bounding box center [987, 296] width 581 height 39
click at [731, 240] on span "TikTok" at bounding box center [722, 250] width 38 height 21
click at [129, 433] on img at bounding box center [121, 471] width 77 height 77
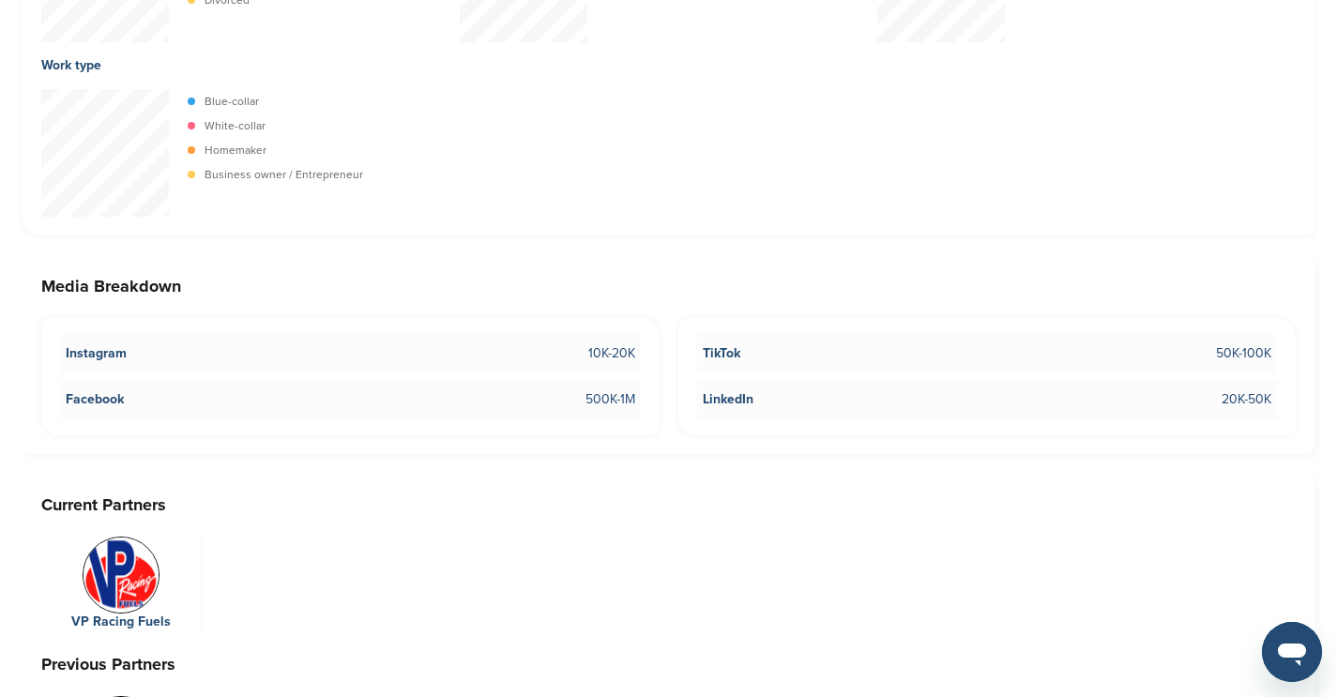
scroll to position [3709, 0]
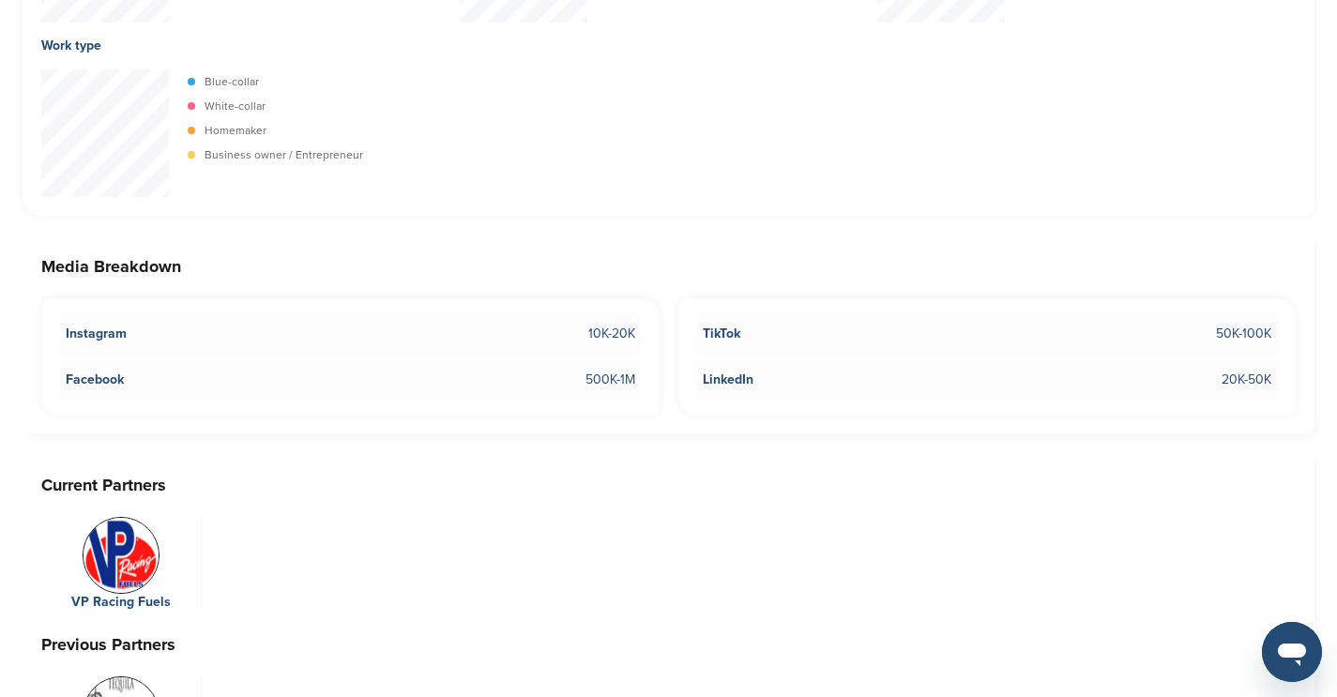
click at [98, 324] on span "Instagram" at bounding box center [96, 334] width 61 height 21
click at [618, 324] on span "10K-20K" at bounding box center [611, 334] width 47 height 21
click at [620, 370] on span "500K-1M" at bounding box center [610, 380] width 50 height 21
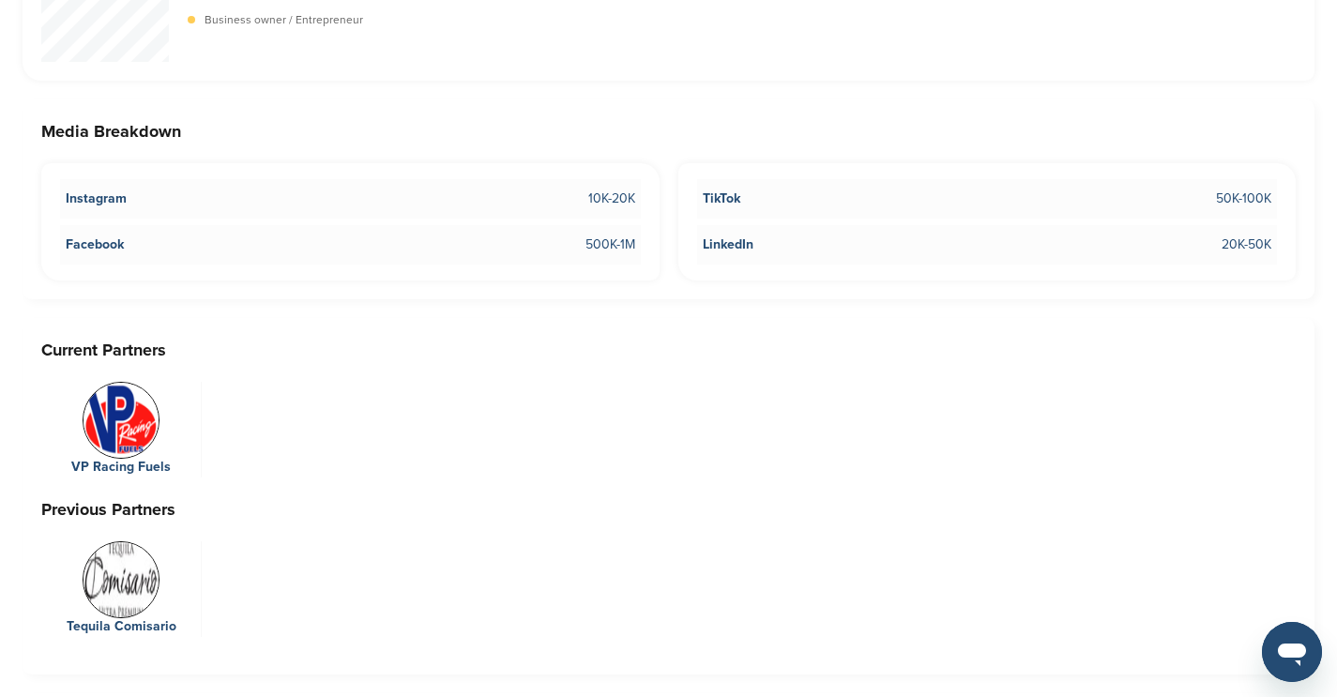
scroll to position [3896, 0]
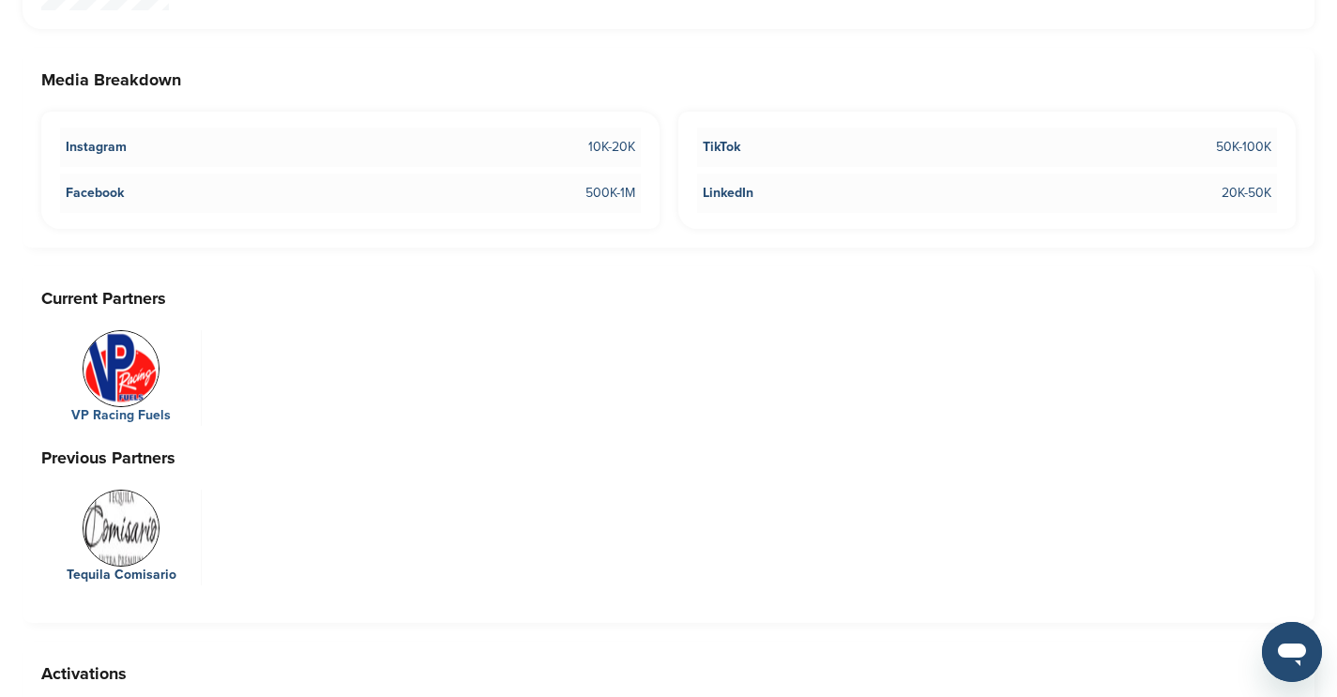
click at [147, 355] on img at bounding box center [121, 368] width 77 height 77
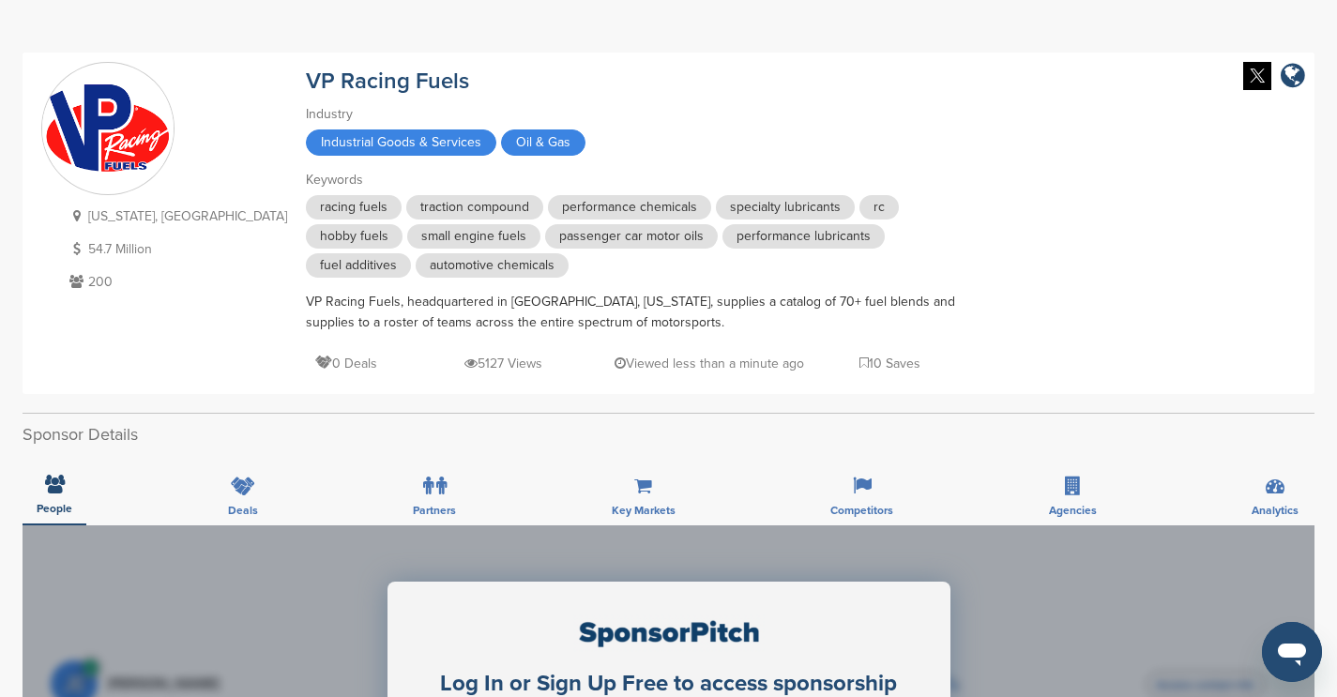
scroll to position [61, 0]
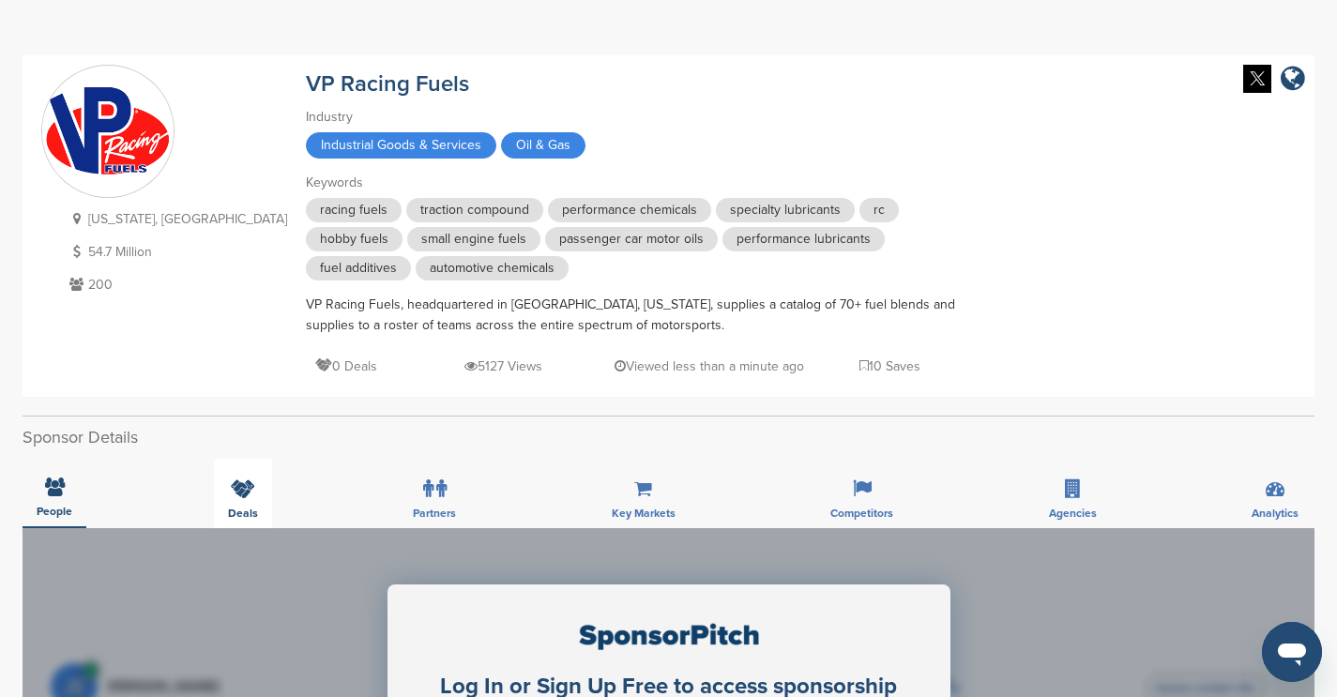
click at [258, 490] on div "Deals" at bounding box center [243, 493] width 58 height 69
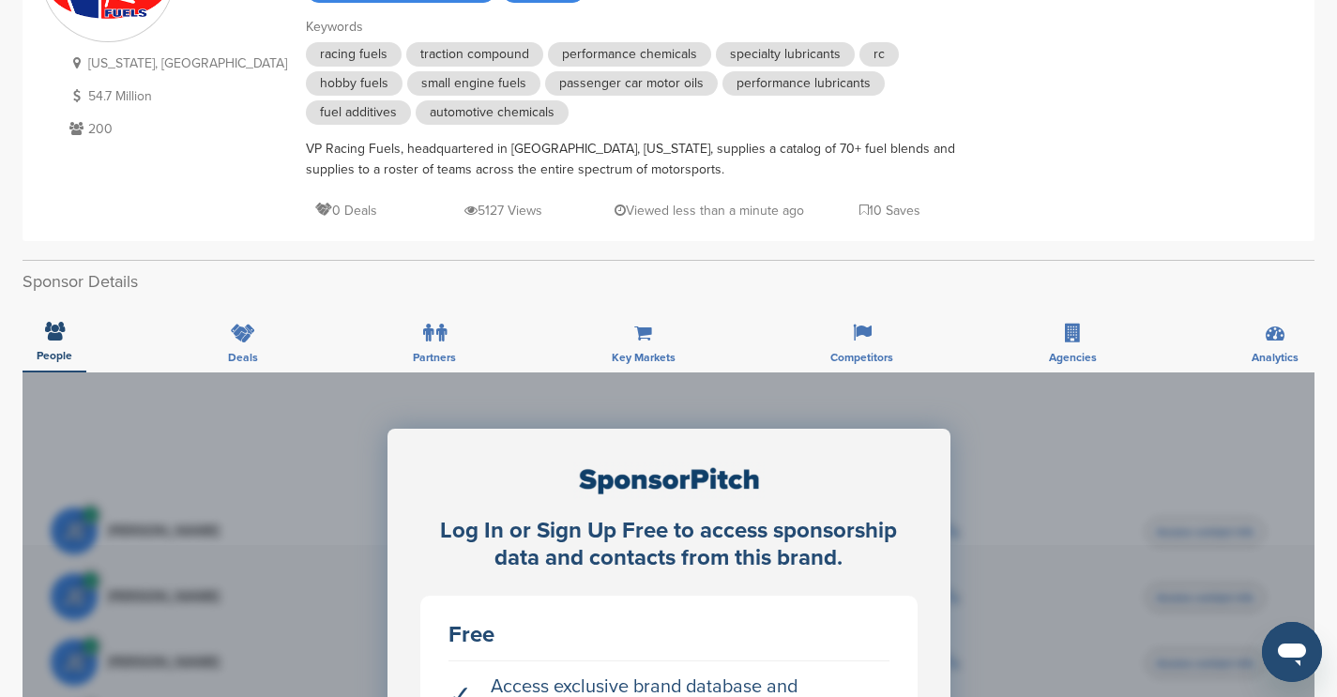
scroll to position [252, 0]
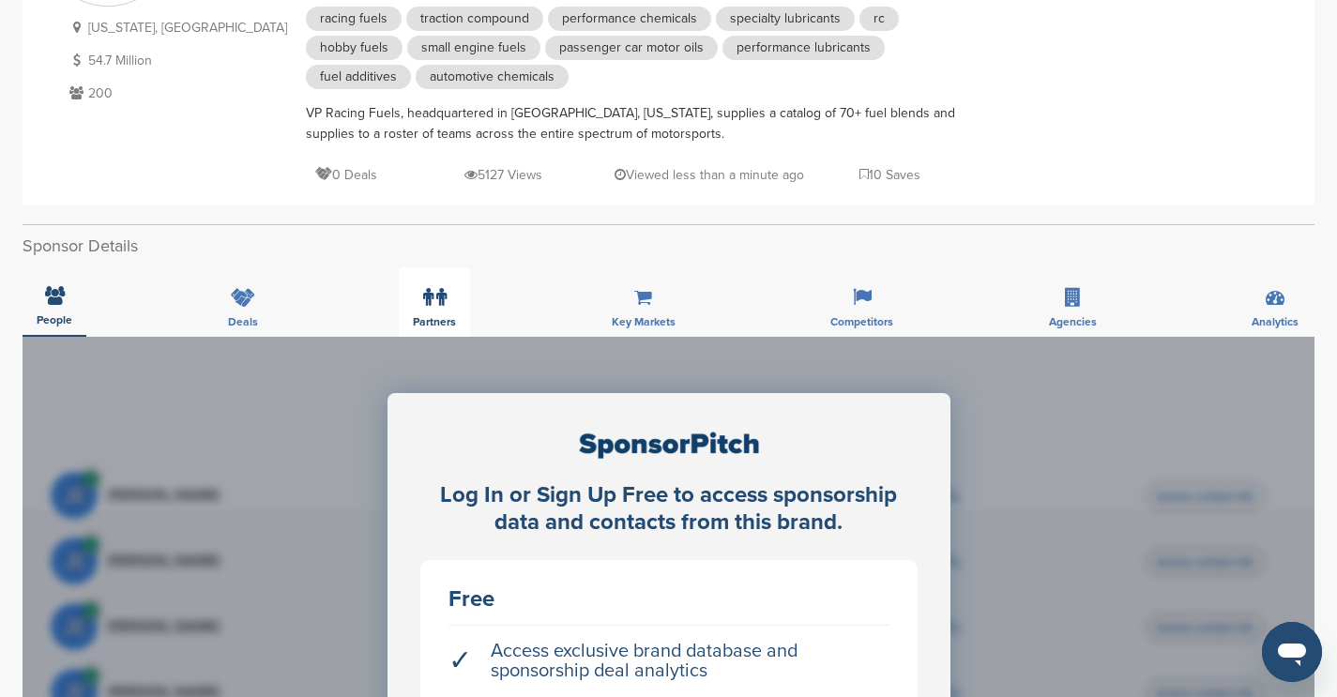
click at [431, 302] on label at bounding box center [434, 298] width 23 height 38
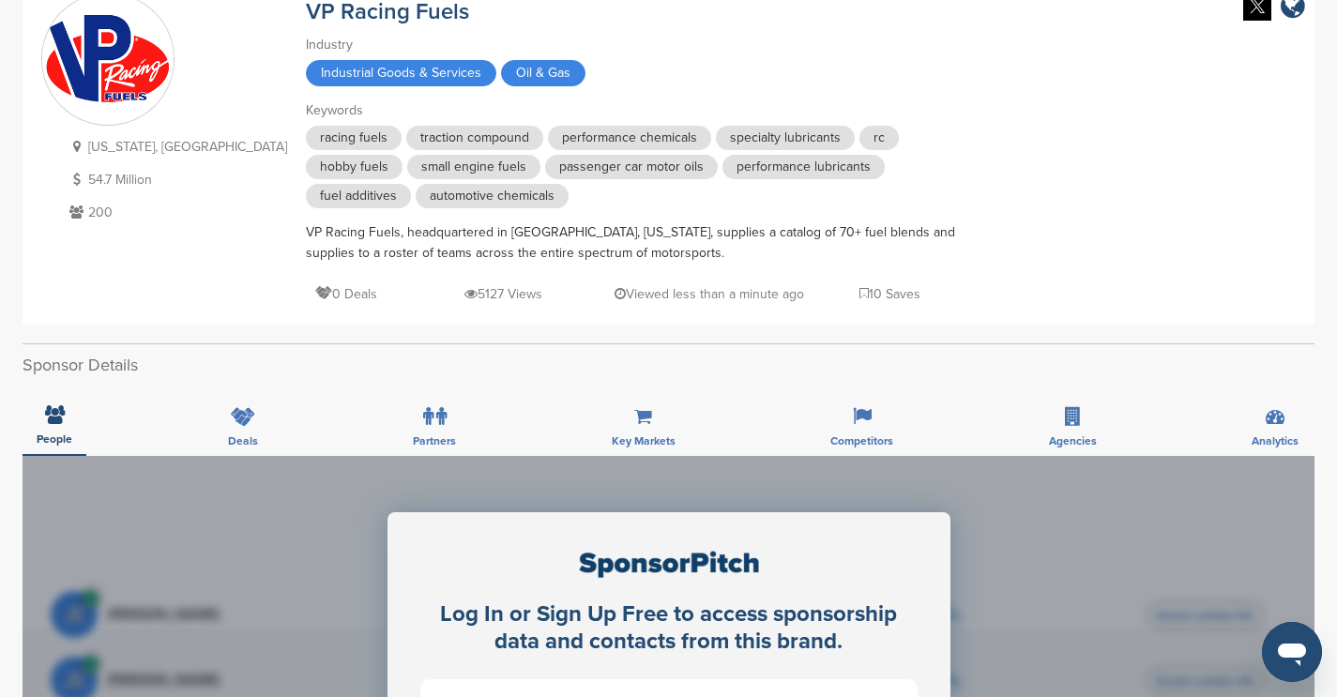
scroll to position [127, 0]
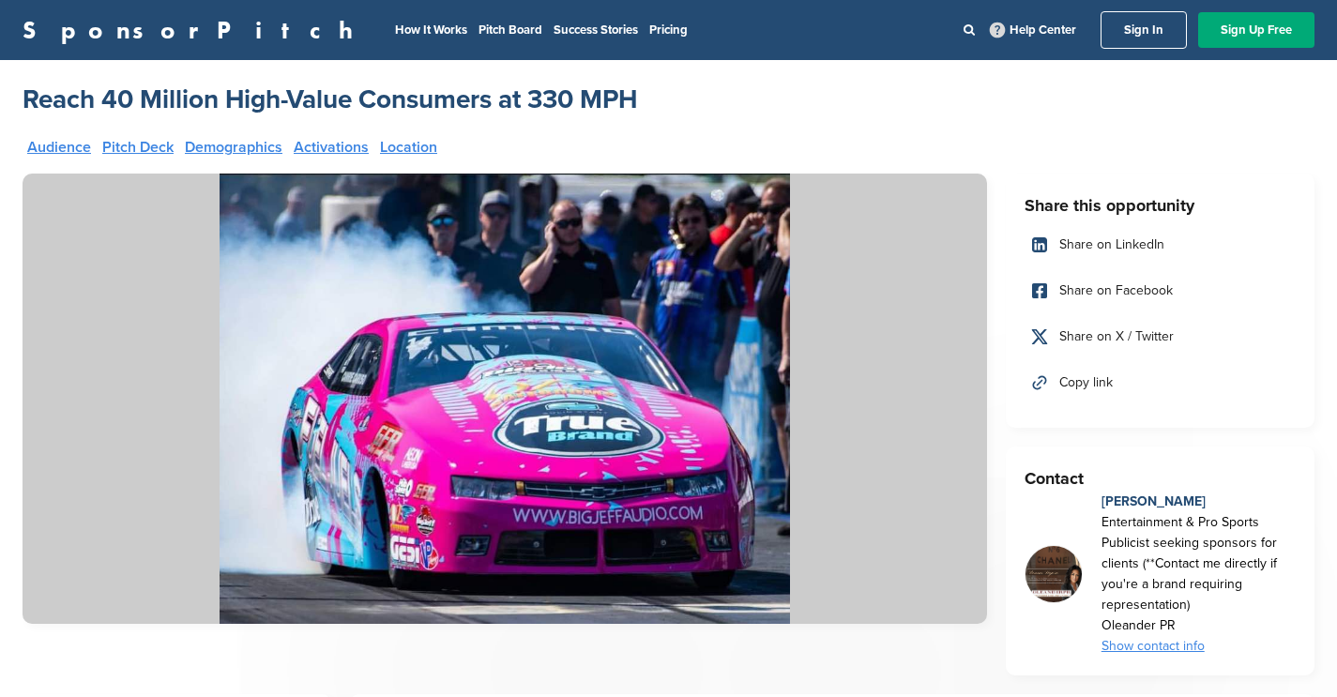
scroll to position [2956, 0]
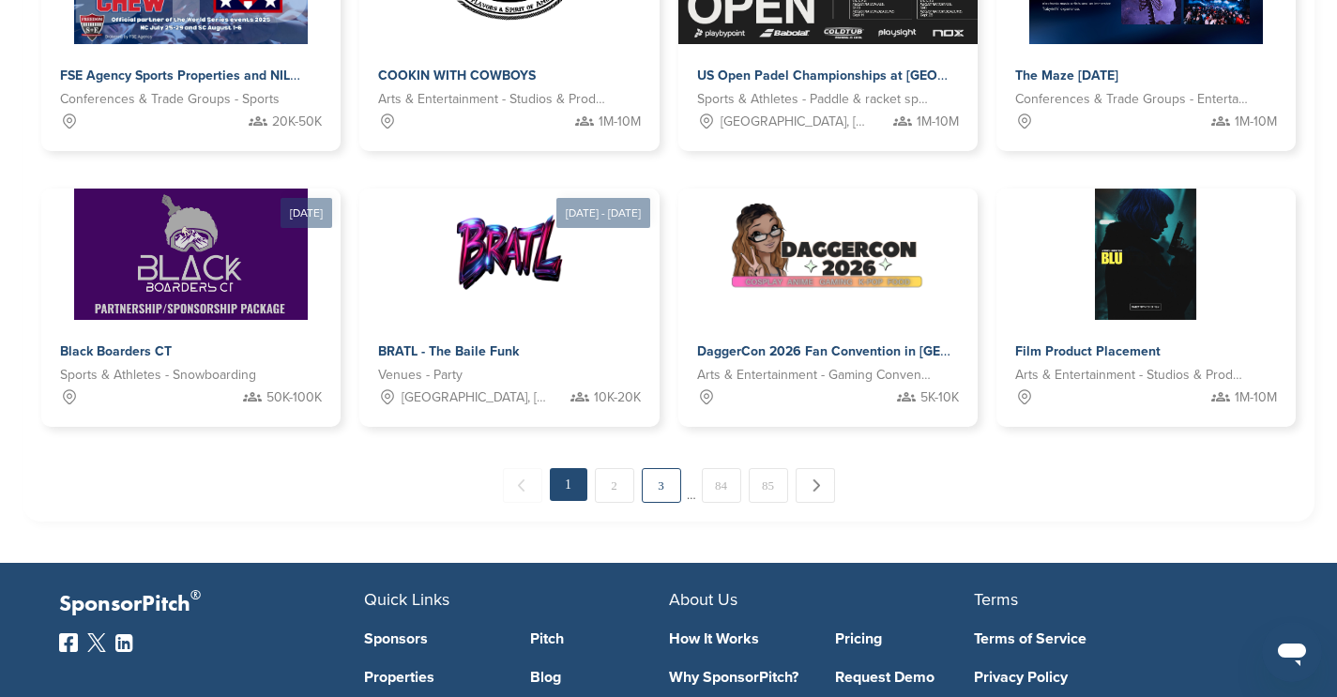
scroll to position [1005, 0]
click at [676, 491] on link "3" at bounding box center [661, 485] width 39 height 35
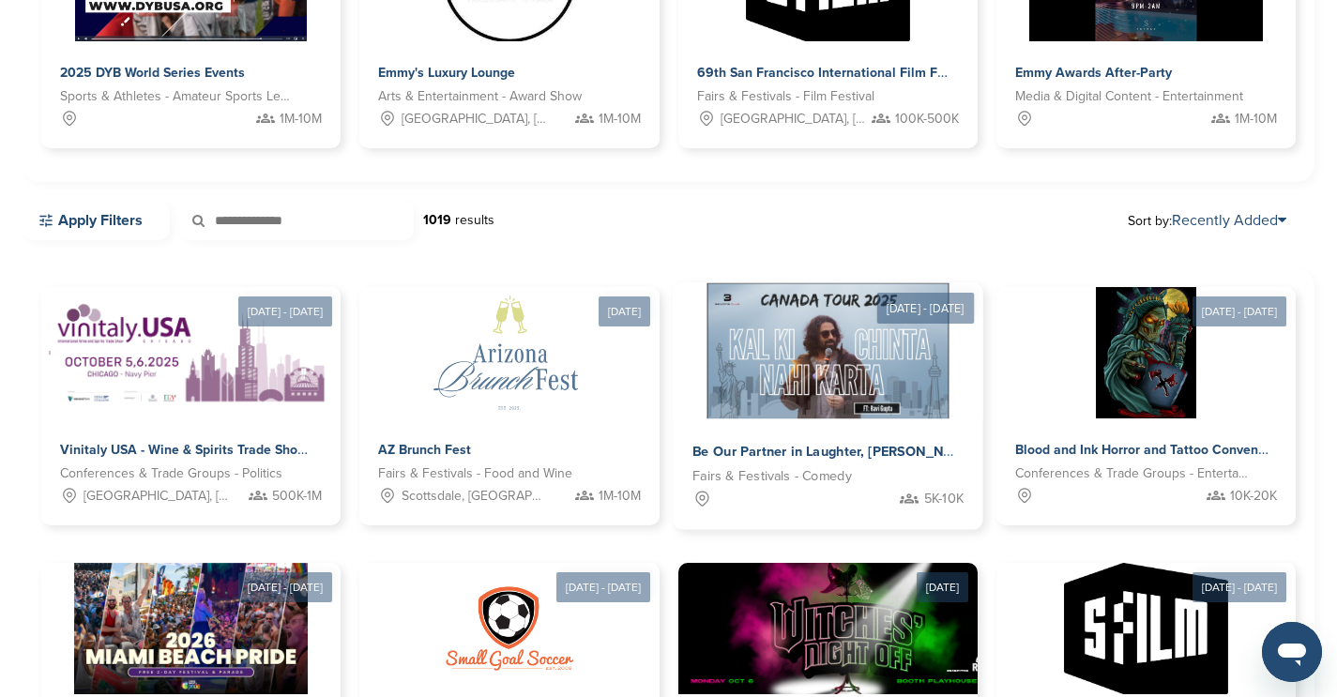
scroll to position [165, 0]
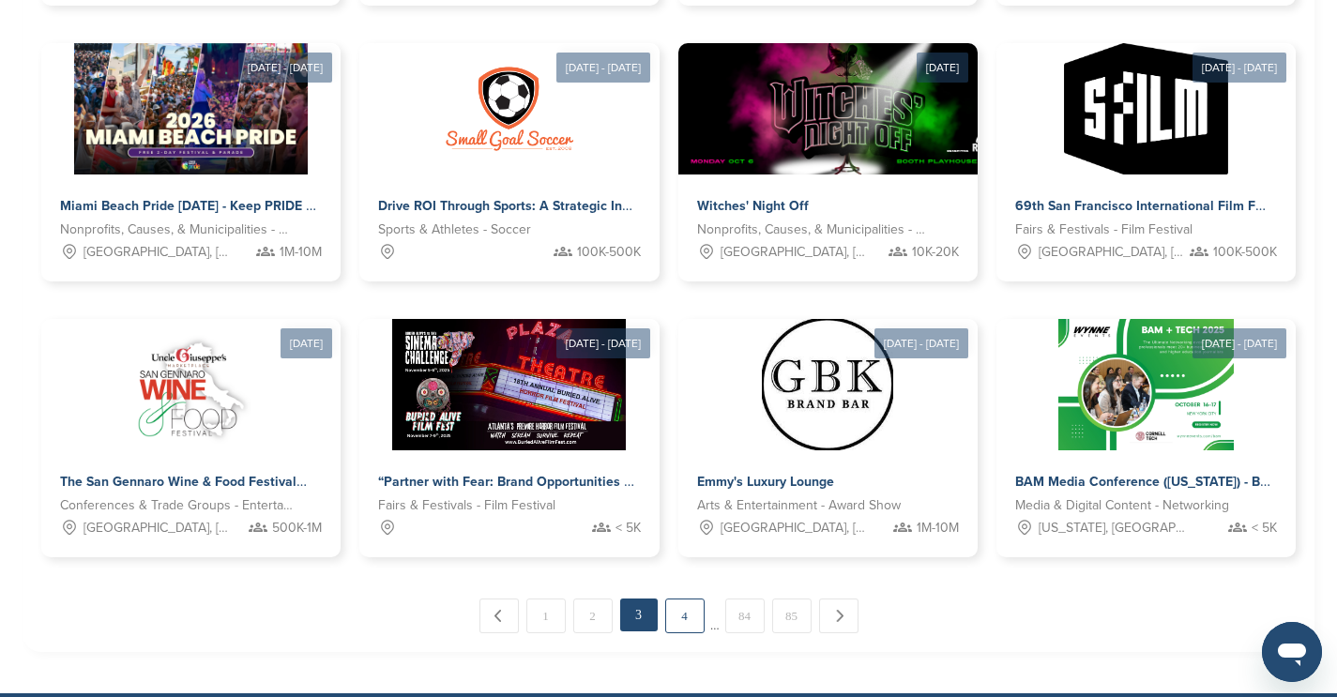
click at [695, 613] on link "4" at bounding box center [684, 615] width 39 height 35
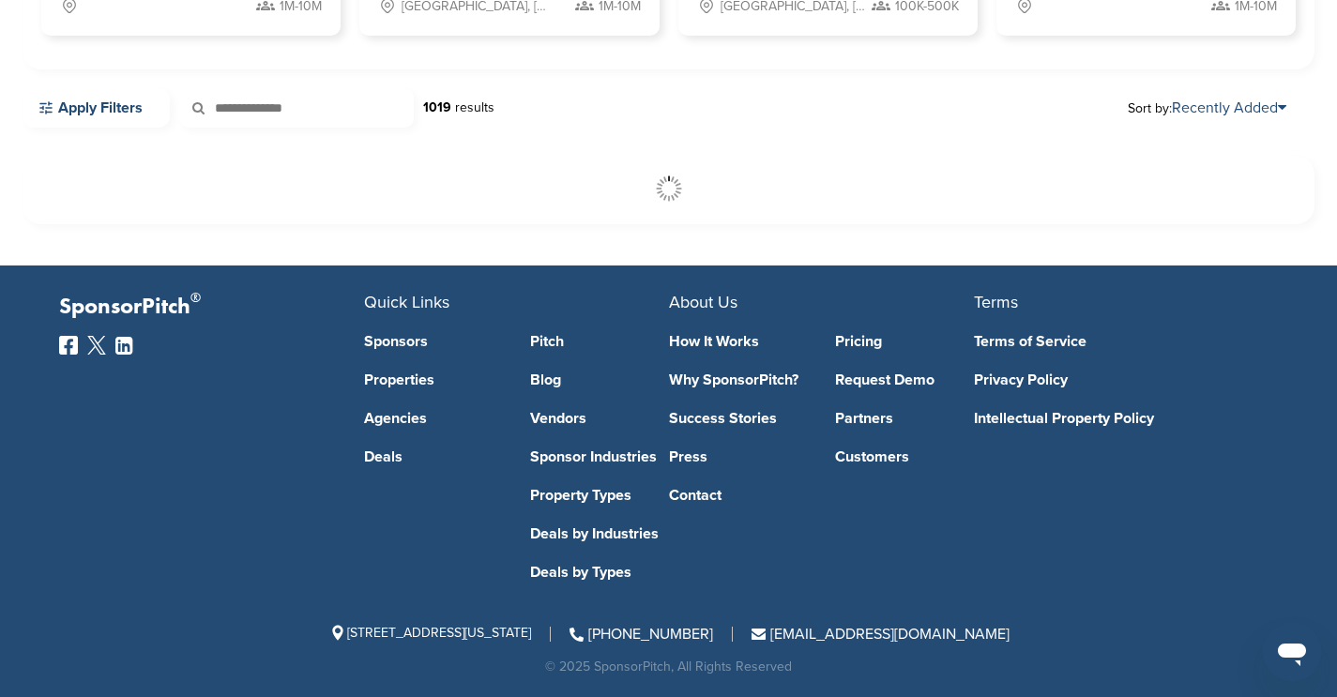
scroll to position [467, 0]
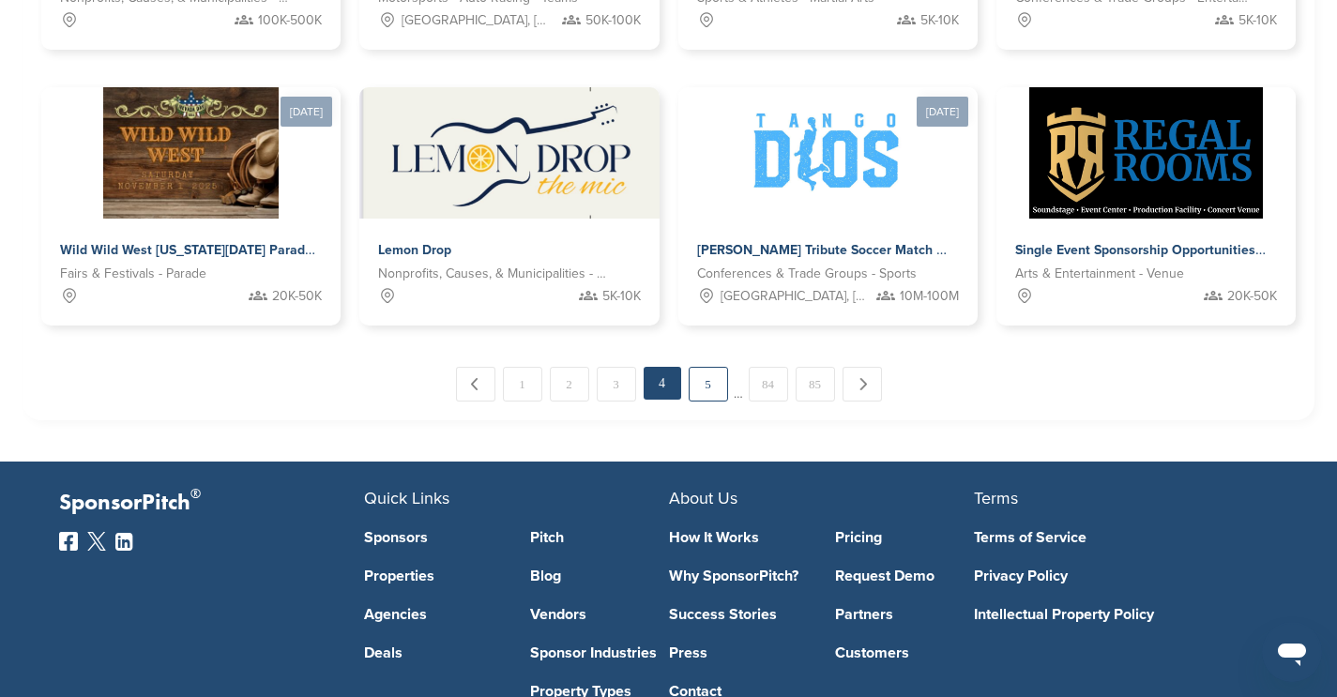
click at [702, 380] on link "5" at bounding box center [708, 384] width 39 height 35
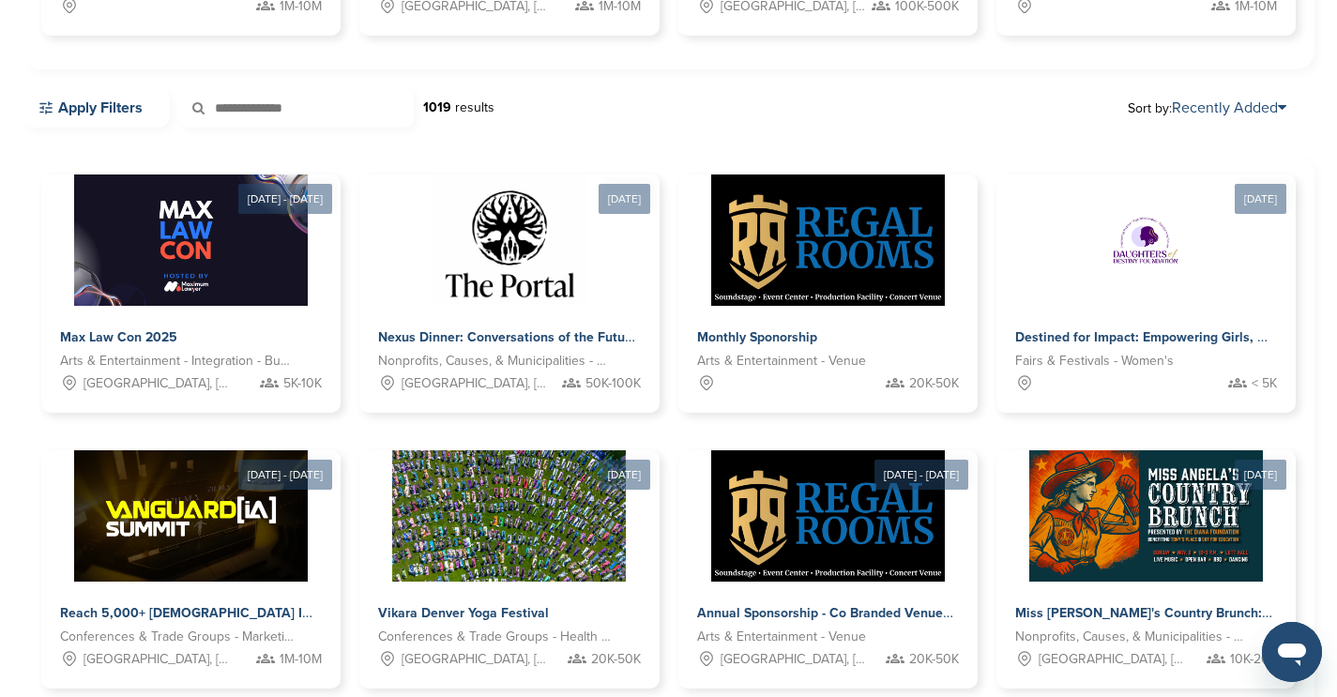
scroll to position [1064, 0]
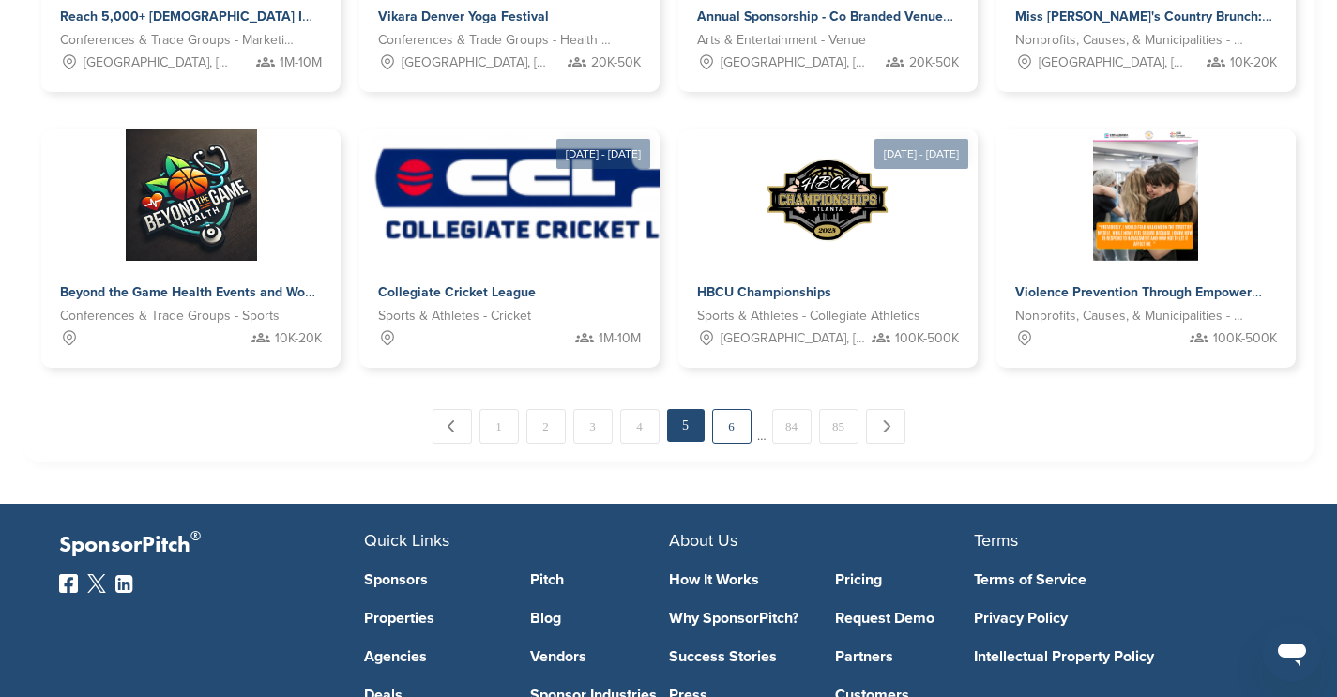
click at [724, 419] on link "6" at bounding box center [731, 426] width 39 height 35
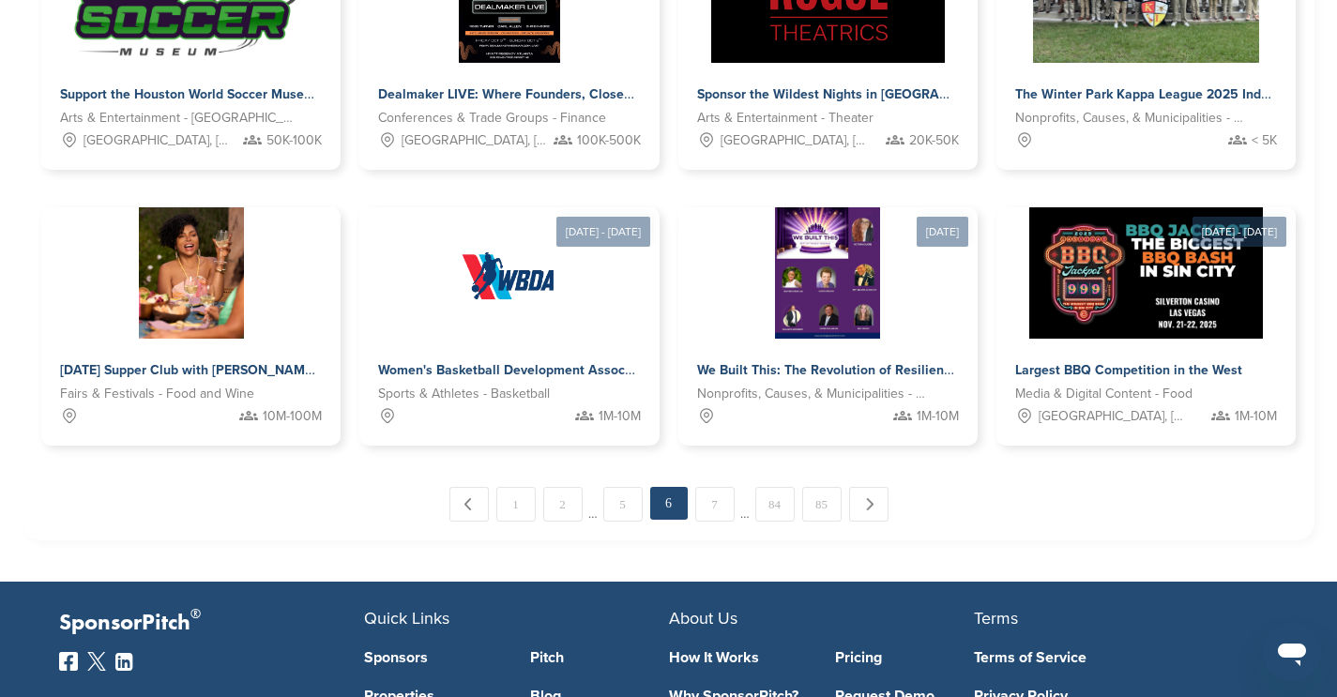
scroll to position [989, 0]
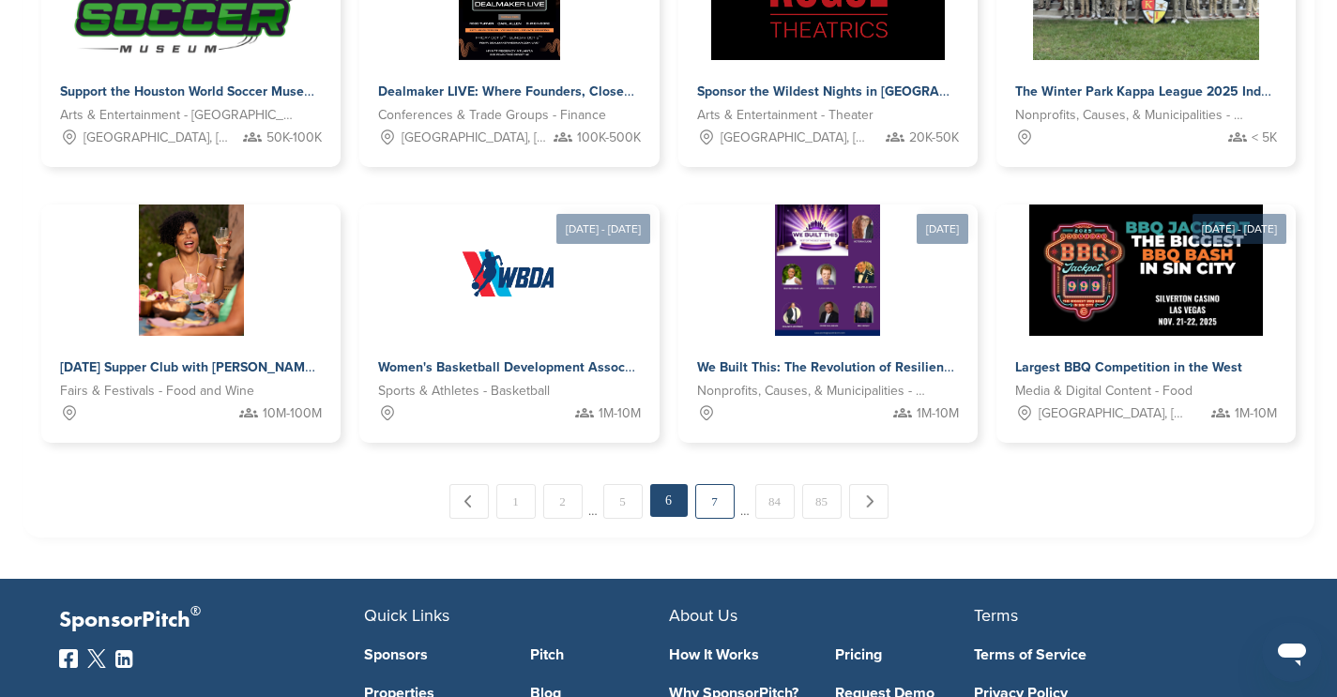
click at [709, 503] on link "7" at bounding box center [714, 501] width 39 height 35
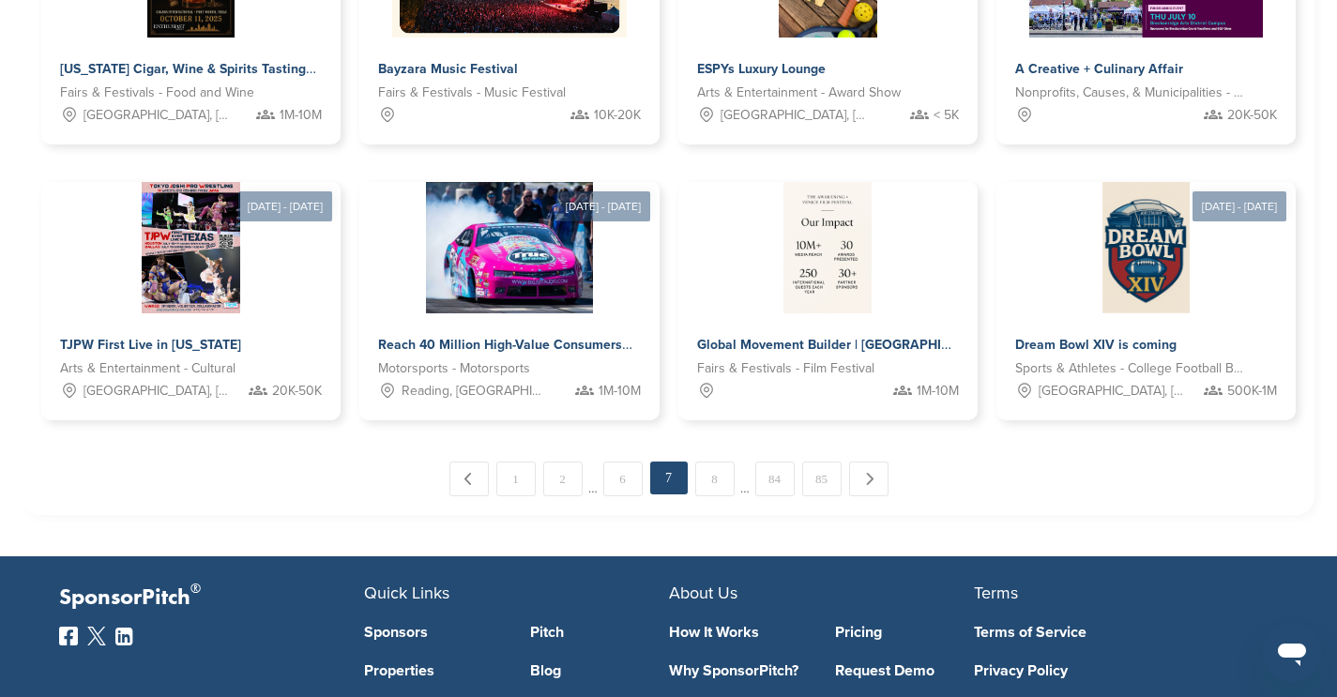
scroll to position [1084, 0]
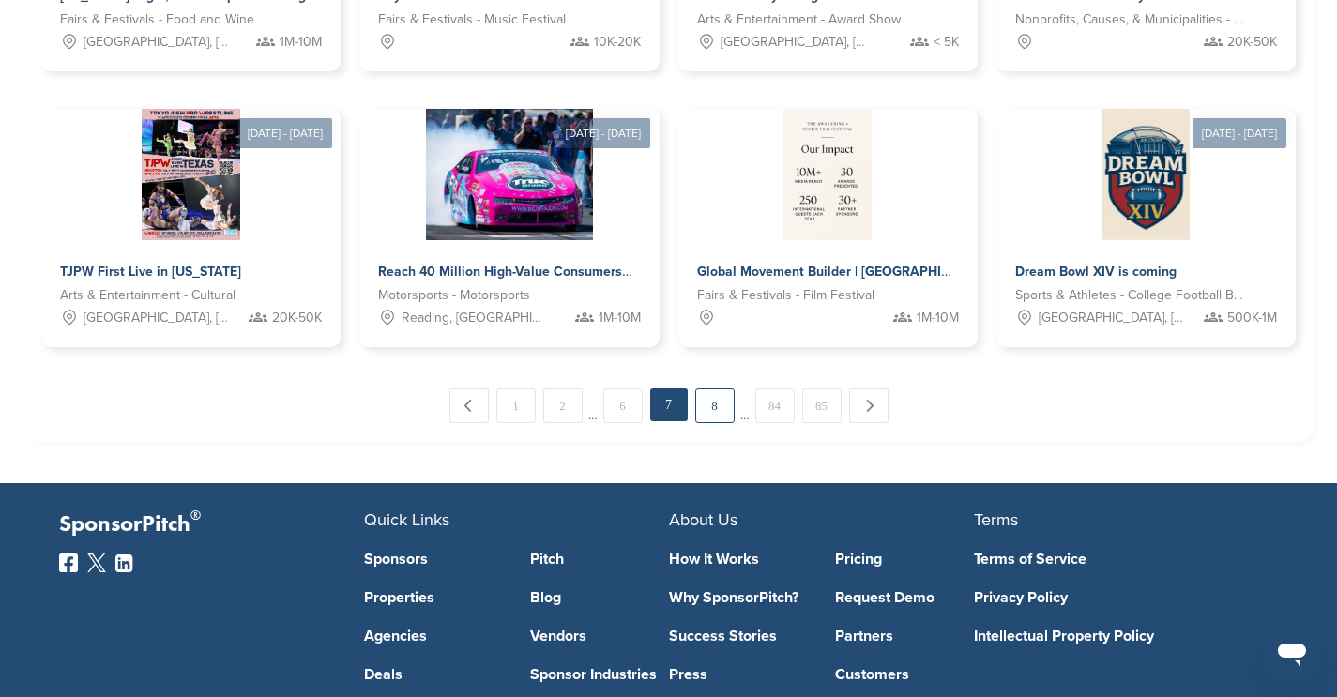
click at [707, 404] on link "8" at bounding box center [714, 405] width 39 height 35
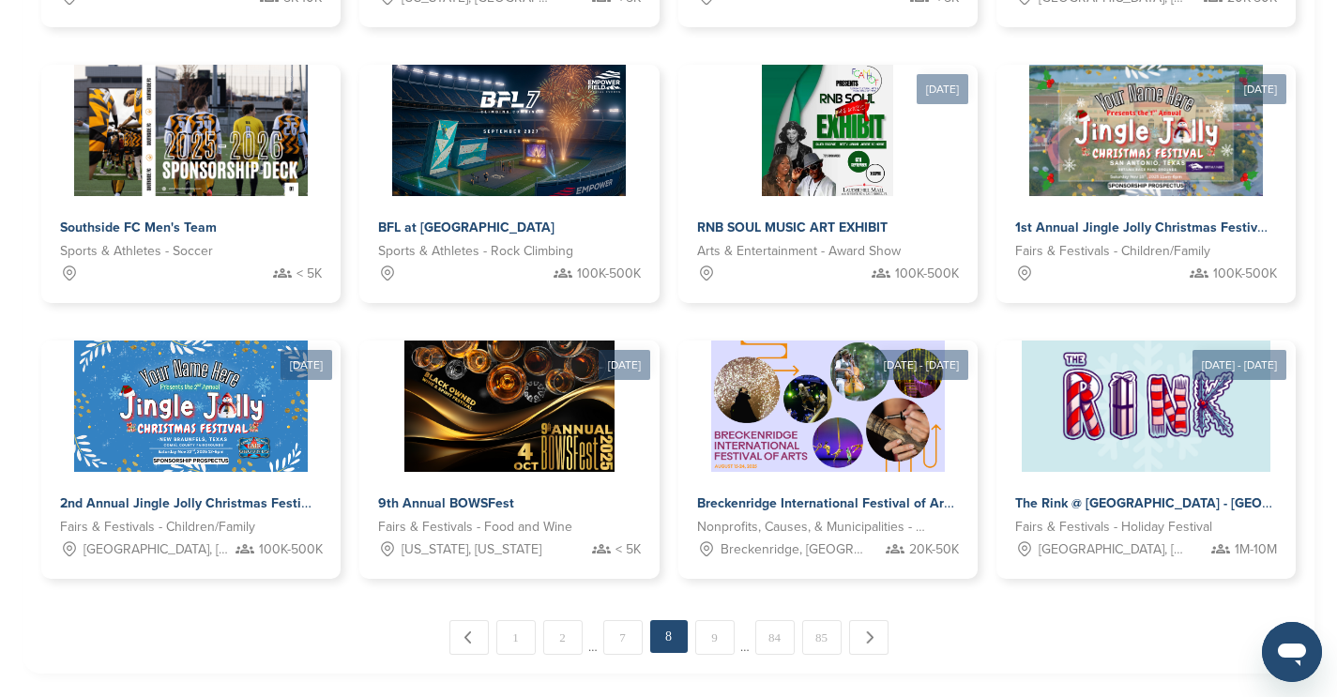
scroll to position [862, 0]
